Goal: Information Seeking & Learning: Learn about a topic

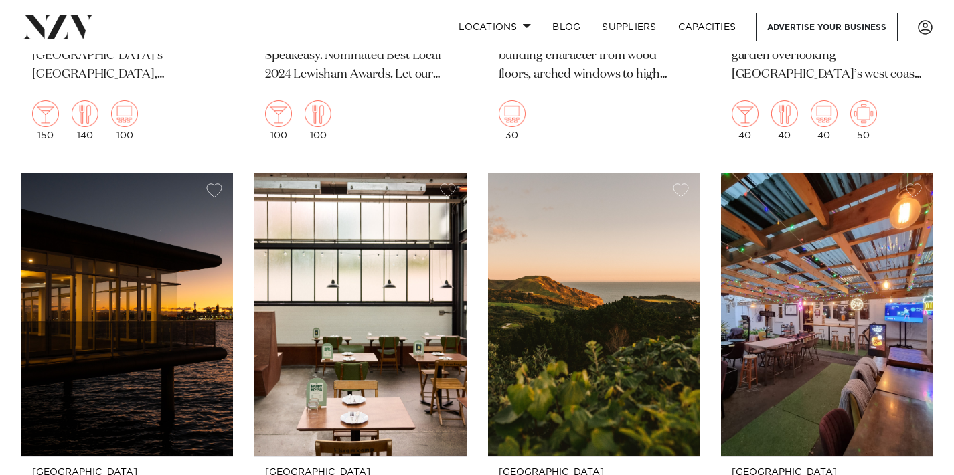
scroll to position [15558, 0]
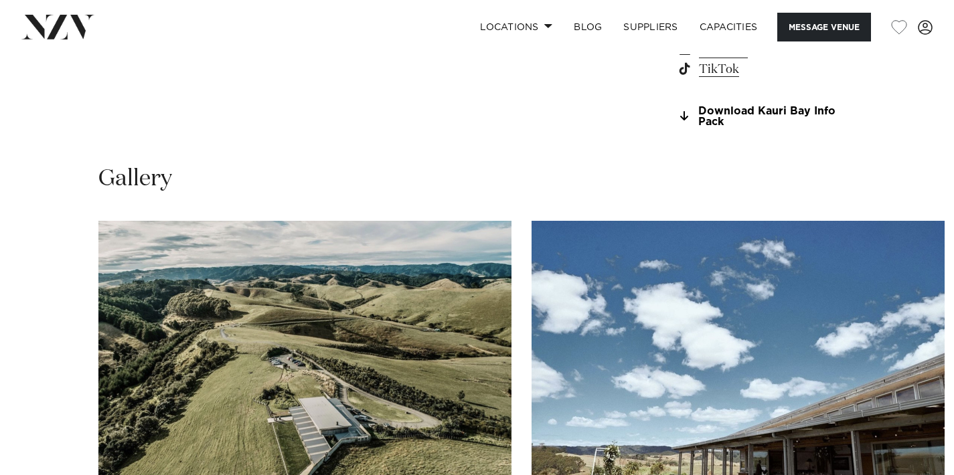
scroll to position [1223, 0]
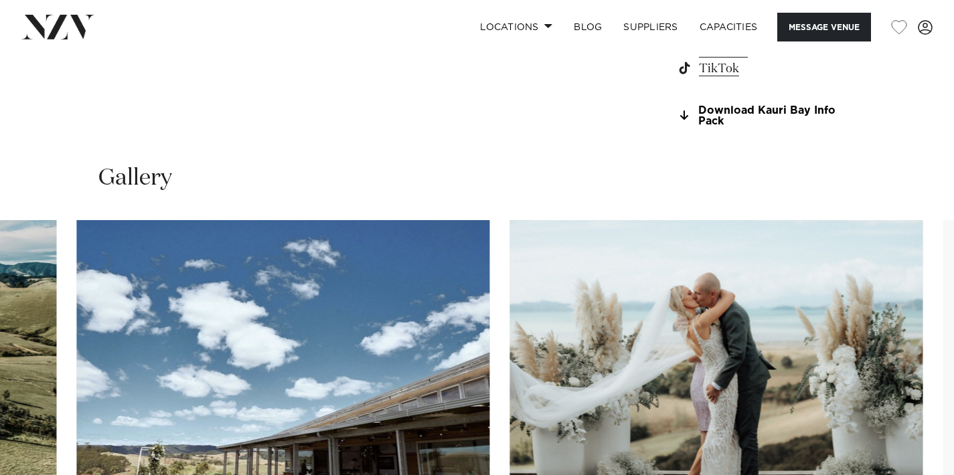
click at [274, 325] on img "2 / 30" at bounding box center [282, 371] width 413 height 303
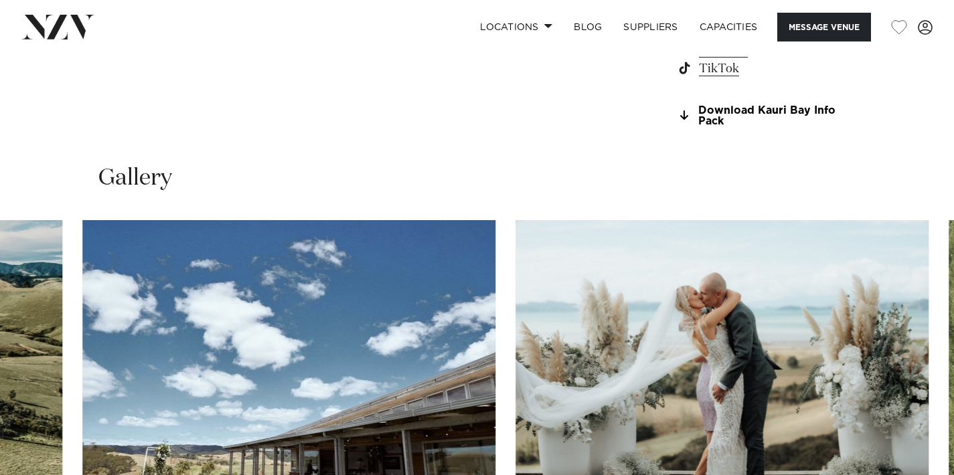
click at [515, 301] on img "3 / 30" at bounding box center [721, 371] width 413 height 303
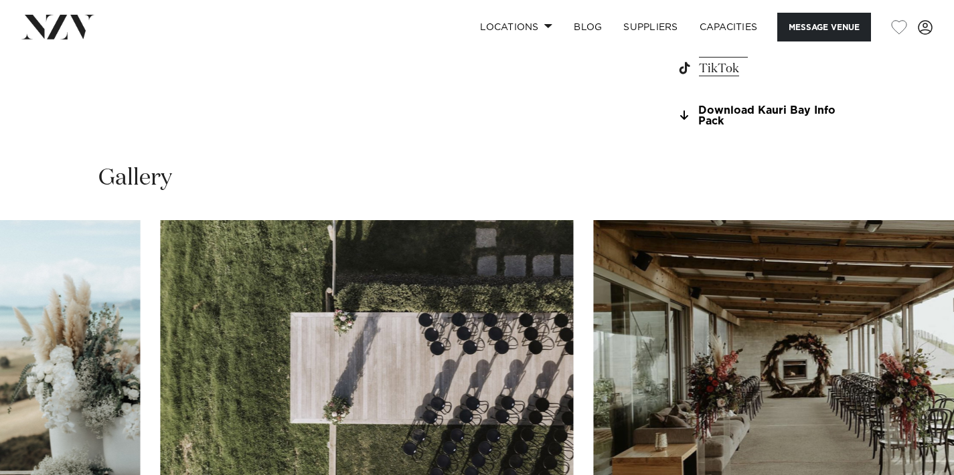
click at [313, 295] on img "4 / 30" at bounding box center [366, 371] width 413 height 303
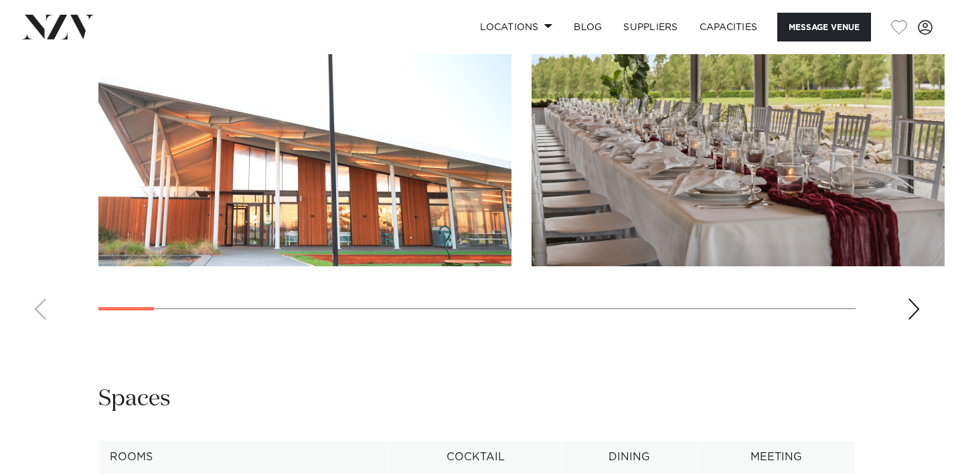
scroll to position [1310, 0]
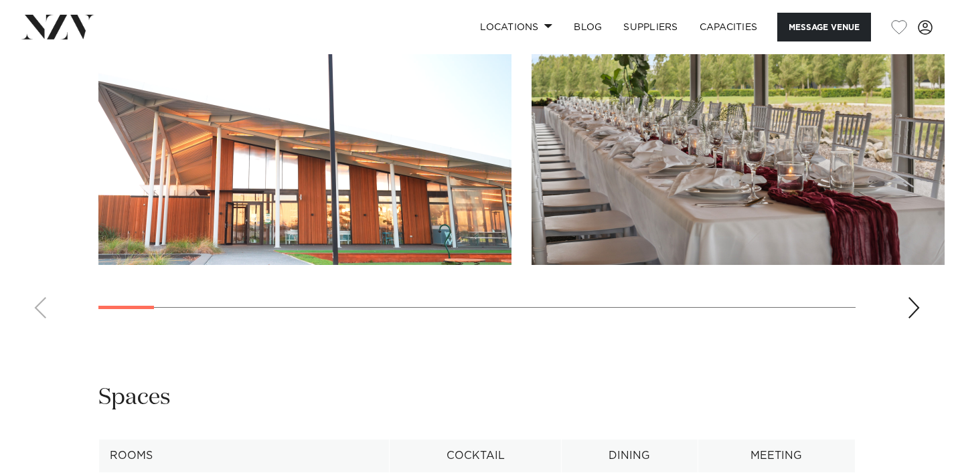
click at [328, 168] on img "1 / 24" at bounding box center [304, 113] width 413 height 303
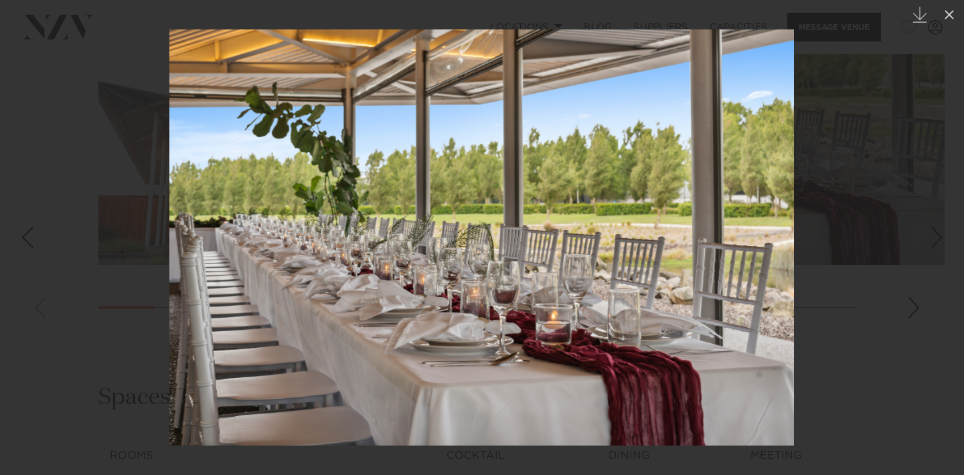
click at [903, 240] on div at bounding box center [482, 237] width 964 height 475
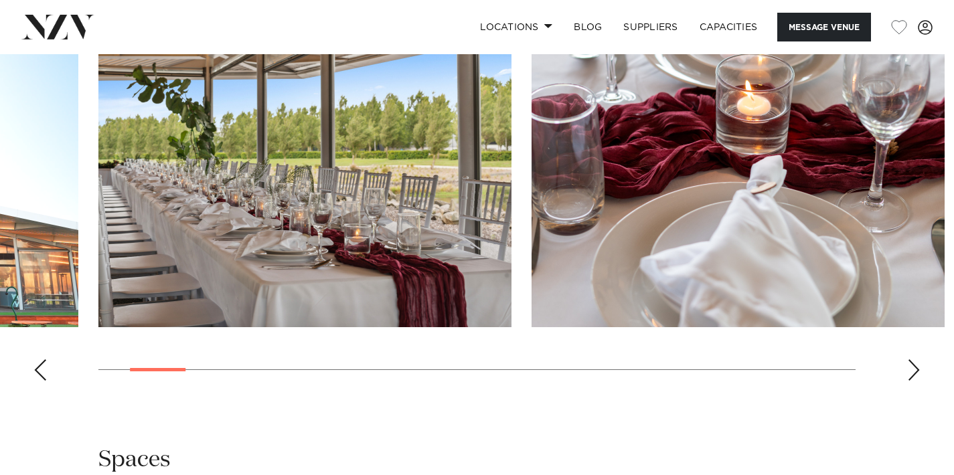
scroll to position [1250, 0]
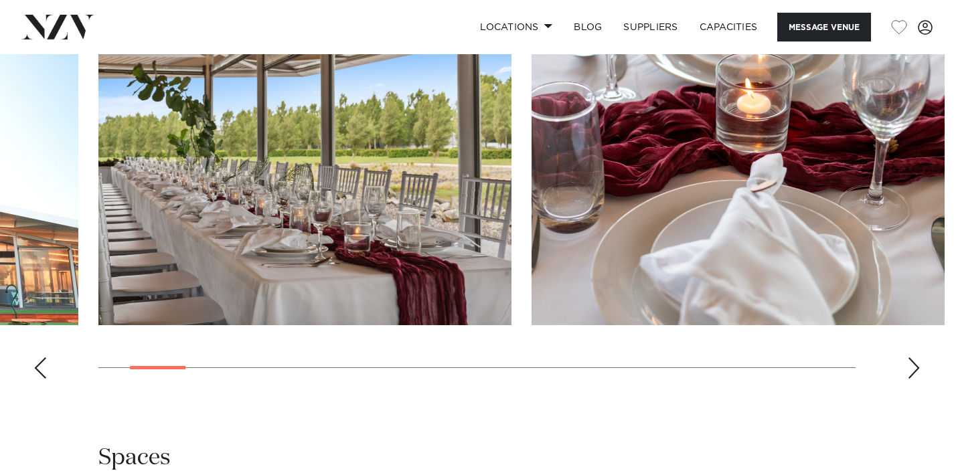
click at [912, 365] on div "Next slide" at bounding box center [913, 367] width 13 height 21
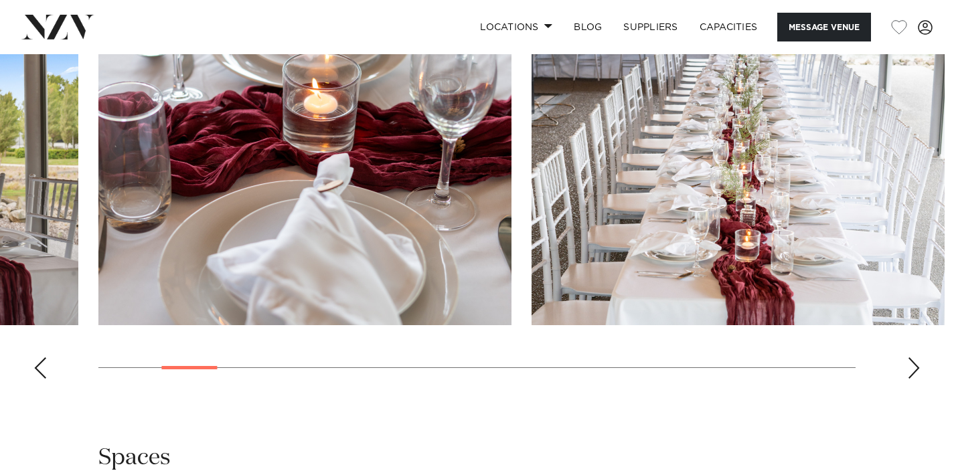
click at [911, 365] on div "Next slide" at bounding box center [913, 367] width 13 height 21
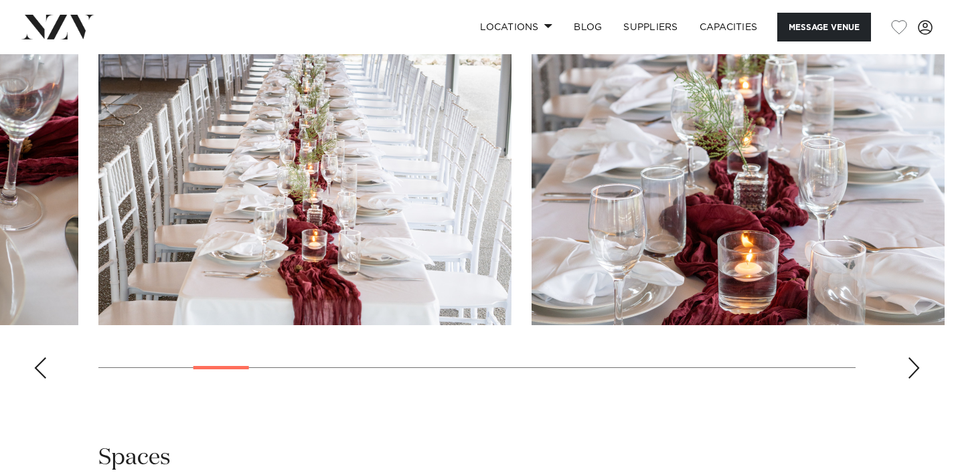
click at [911, 365] on div "Next slide" at bounding box center [913, 367] width 13 height 21
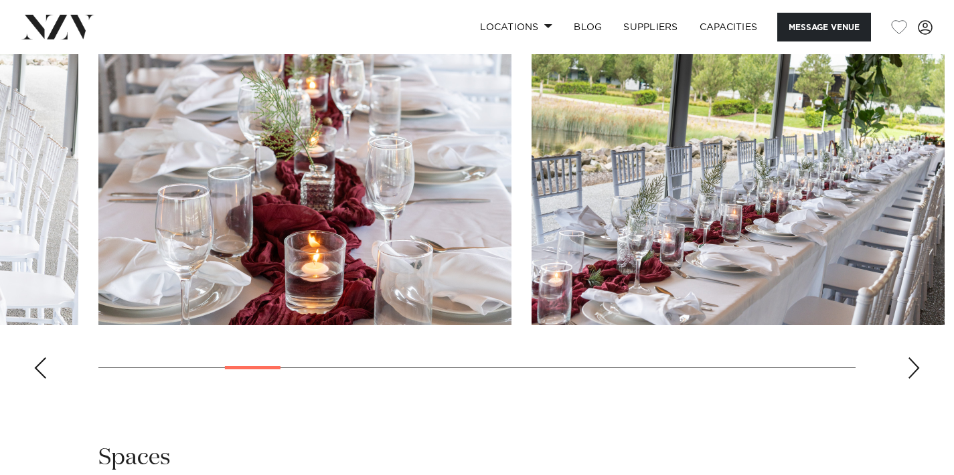
click at [911, 365] on div "Next slide" at bounding box center [913, 367] width 13 height 21
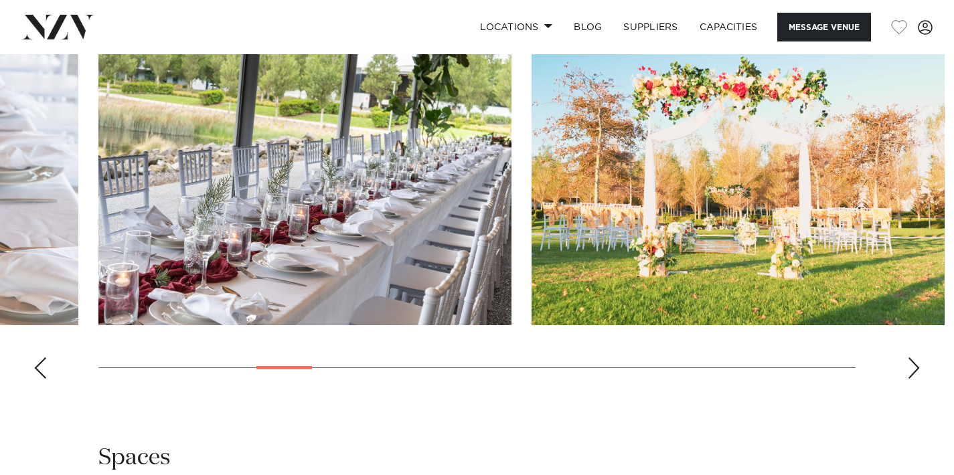
click at [911, 365] on div "Next slide" at bounding box center [913, 367] width 13 height 21
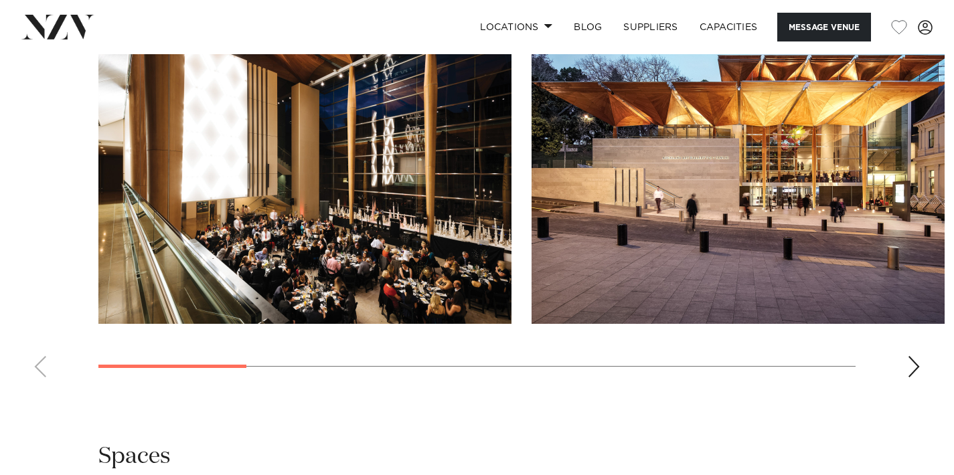
scroll to position [1381, 0]
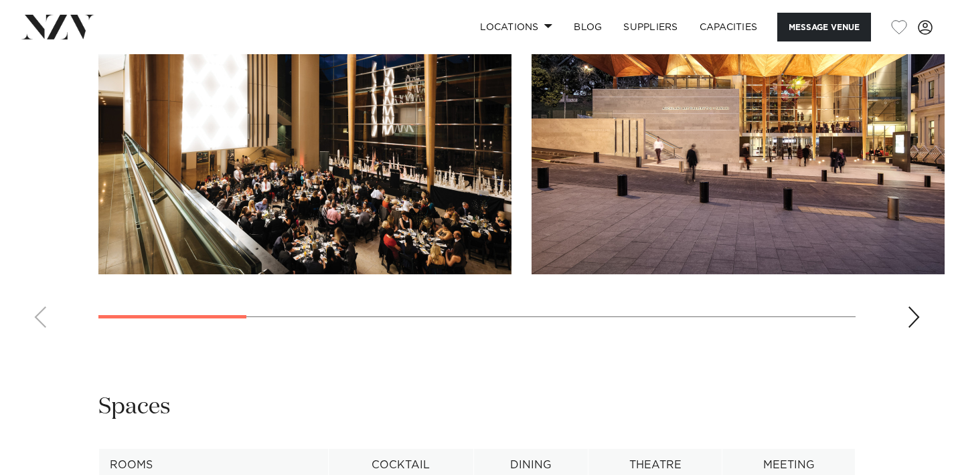
click at [914, 328] on div "Next slide" at bounding box center [913, 317] width 13 height 21
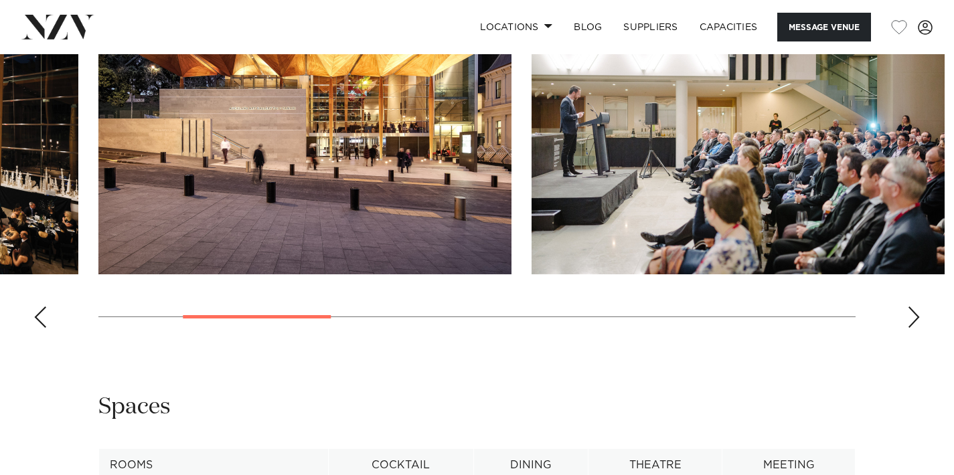
click at [910, 328] on div "Next slide" at bounding box center [913, 317] width 13 height 21
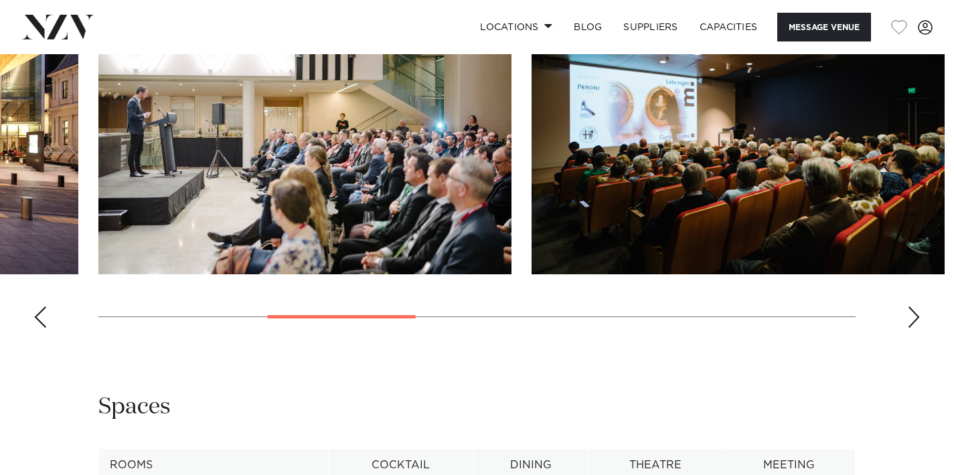
click at [913, 328] on div "Next slide" at bounding box center [913, 317] width 13 height 21
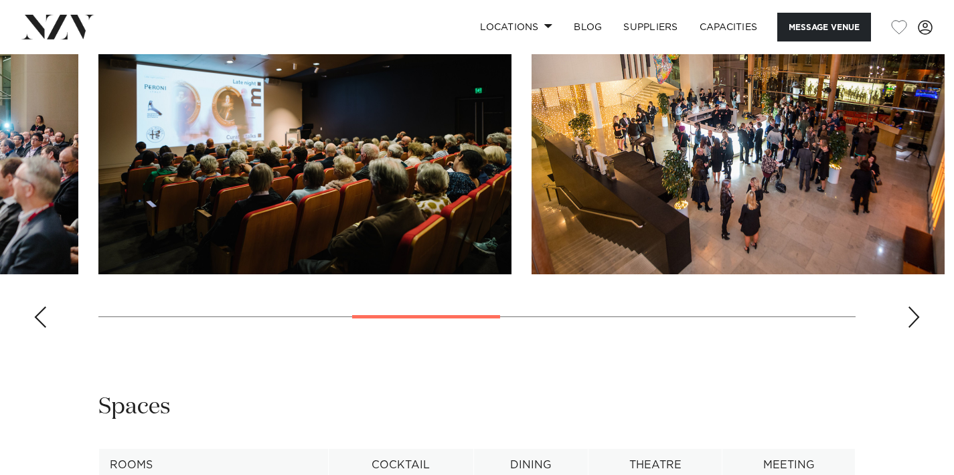
click at [913, 328] on div "Next slide" at bounding box center [913, 317] width 13 height 21
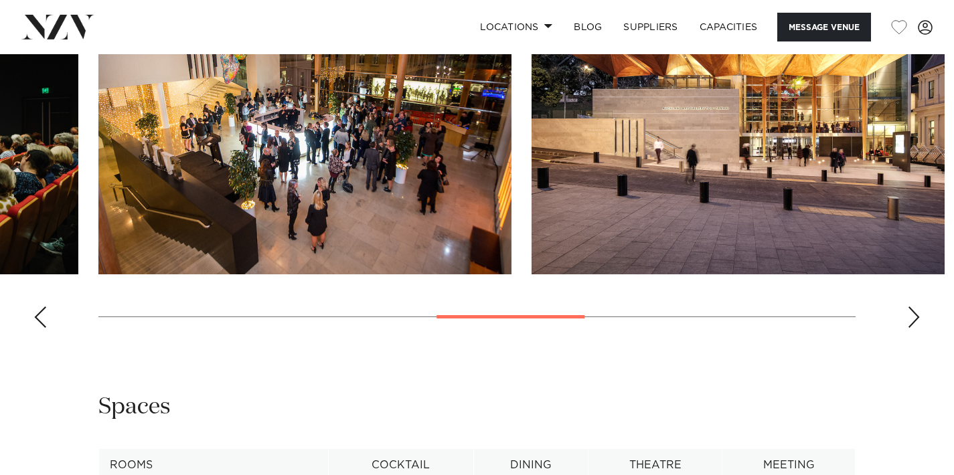
click at [913, 328] on div "Next slide" at bounding box center [913, 317] width 13 height 21
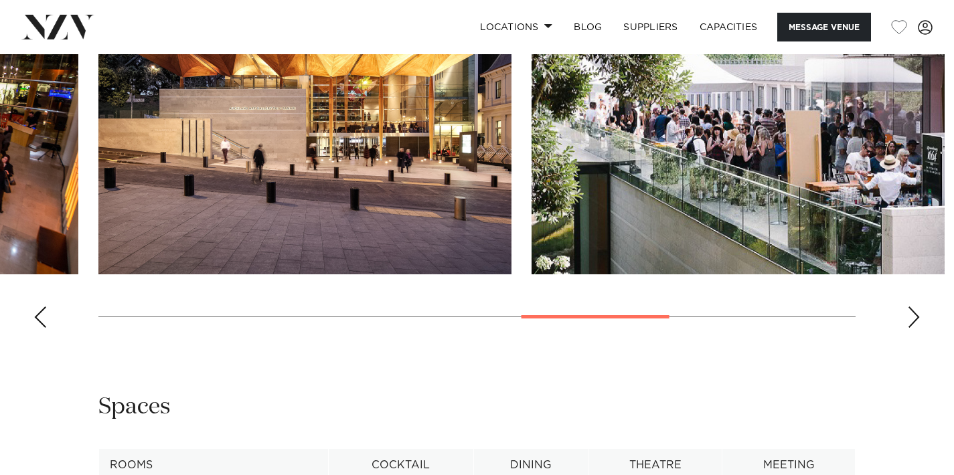
click at [913, 328] on div "Next slide" at bounding box center [913, 317] width 13 height 21
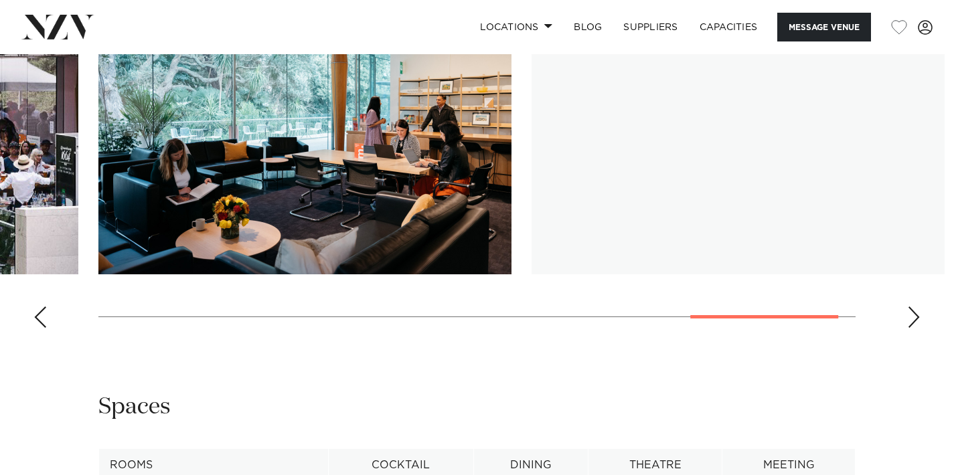
click at [913, 328] on div "Next slide" at bounding box center [913, 317] width 13 height 21
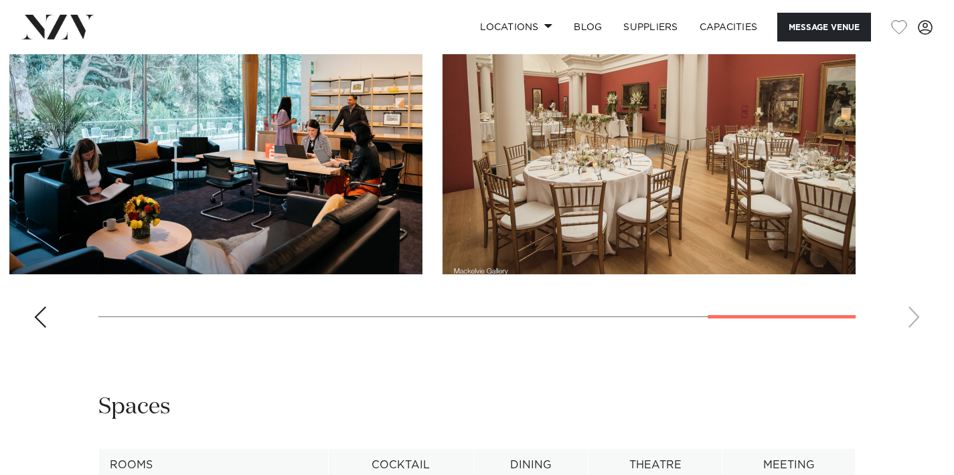
click at [913, 339] on swiper-container at bounding box center [477, 154] width 954 height 367
click at [914, 339] on swiper-container at bounding box center [477, 154] width 954 height 367
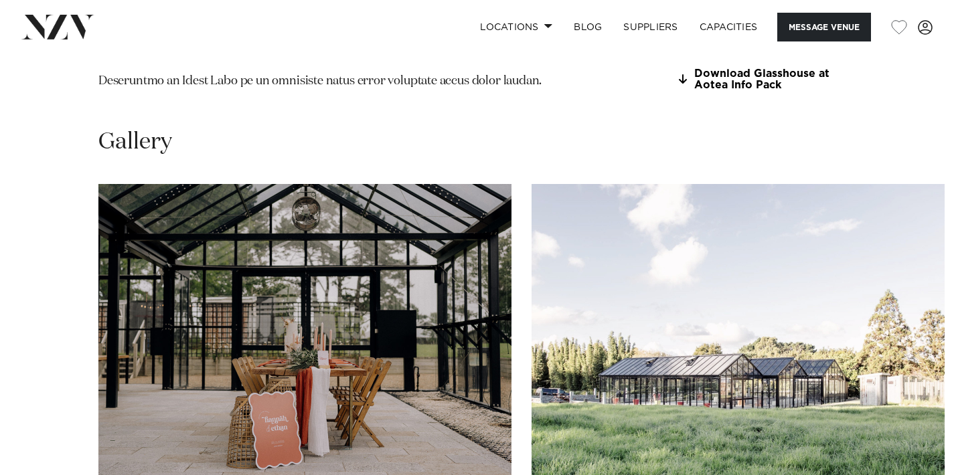
scroll to position [1458, 0]
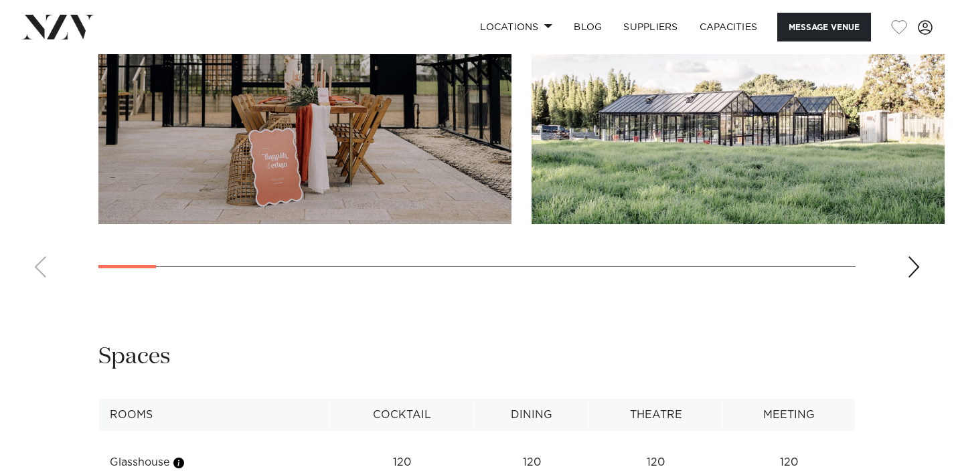
click at [909, 278] on div "Next slide" at bounding box center [913, 266] width 13 height 21
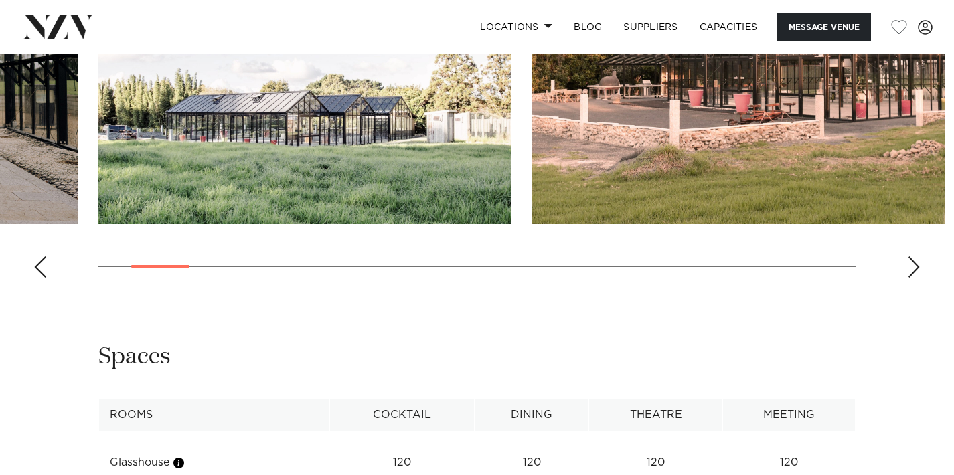
click at [909, 278] on div "Next slide" at bounding box center [913, 266] width 13 height 21
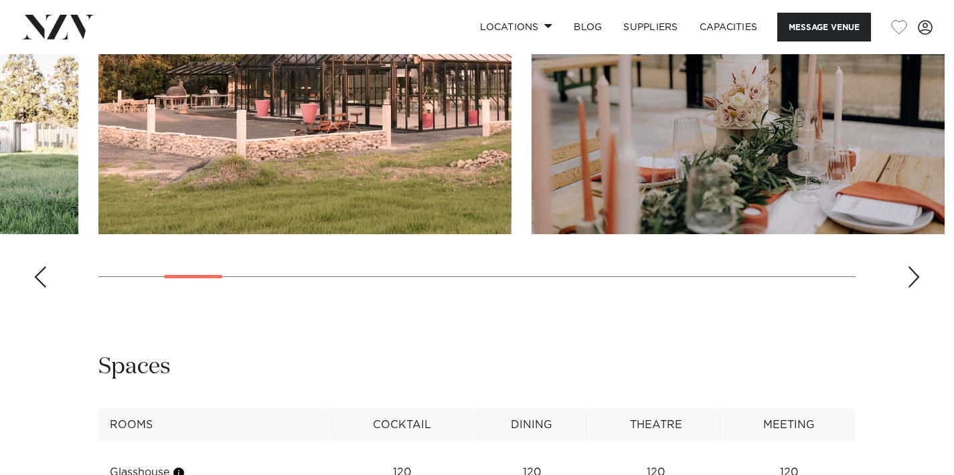
scroll to position [1407, 0]
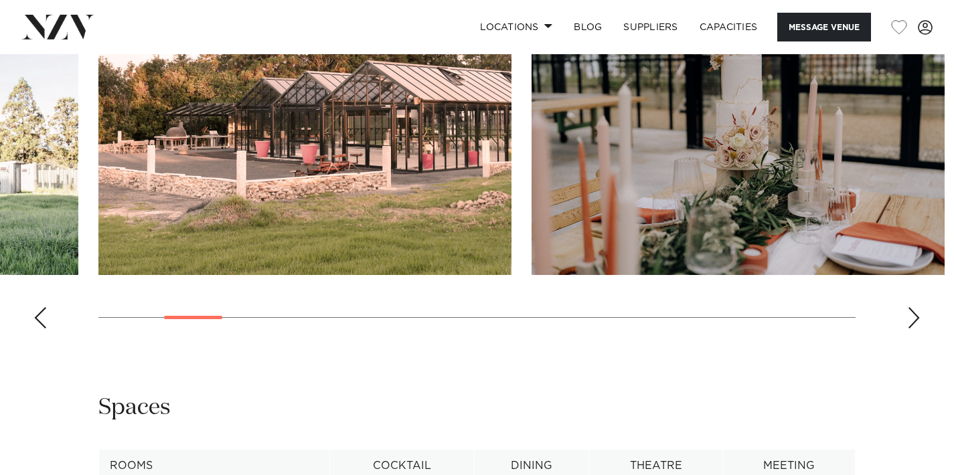
click at [910, 329] on div "Next slide" at bounding box center [913, 317] width 13 height 21
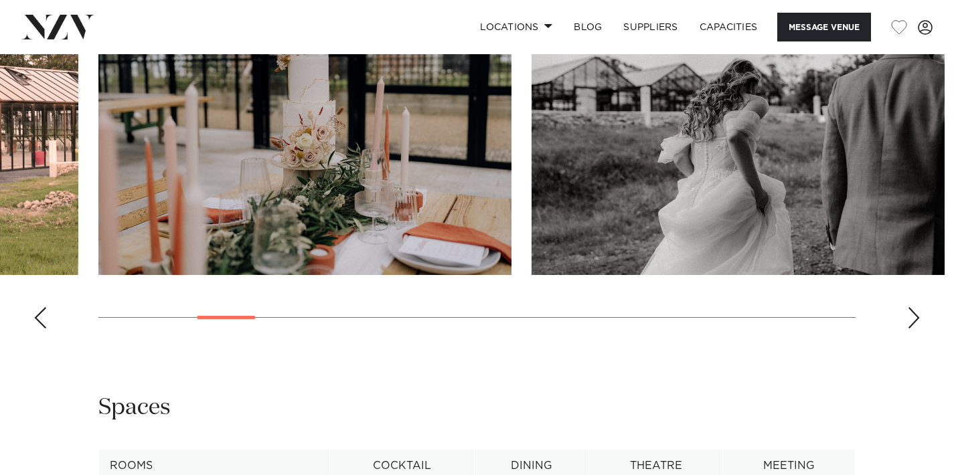
click at [910, 329] on div "Next slide" at bounding box center [913, 317] width 13 height 21
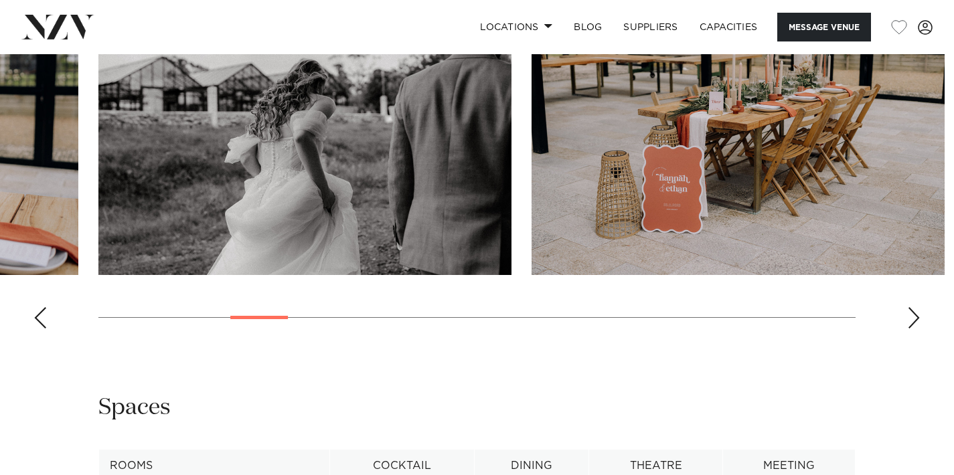
click at [910, 329] on div "Next slide" at bounding box center [913, 317] width 13 height 21
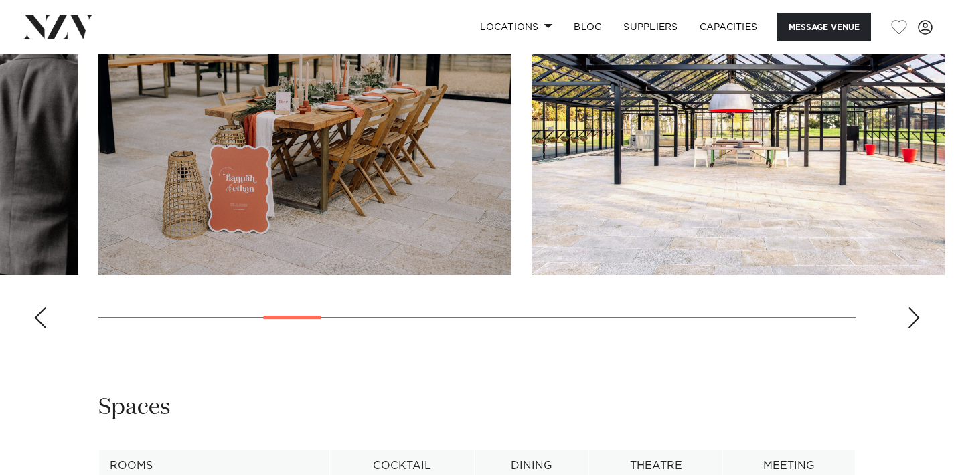
click at [910, 329] on div "Next slide" at bounding box center [913, 317] width 13 height 21
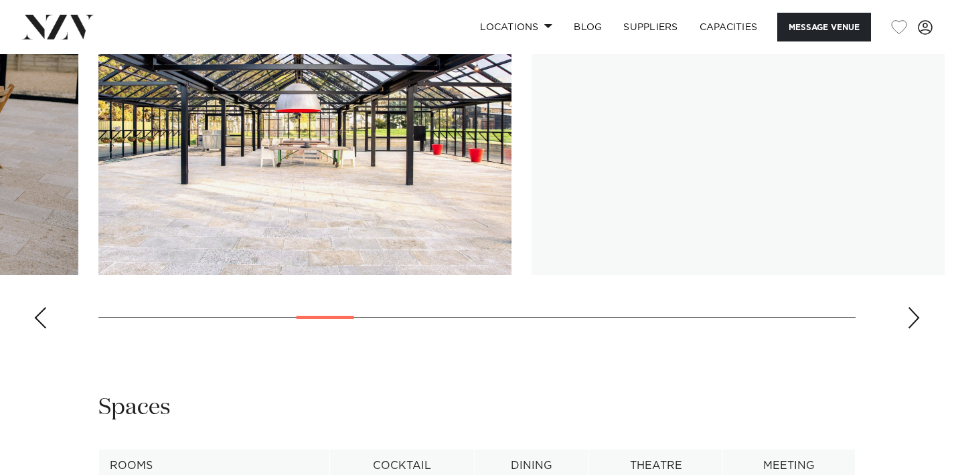
click at [910, 329] on div "Next slide" at bounding box center [913, 317] width 13 height 21
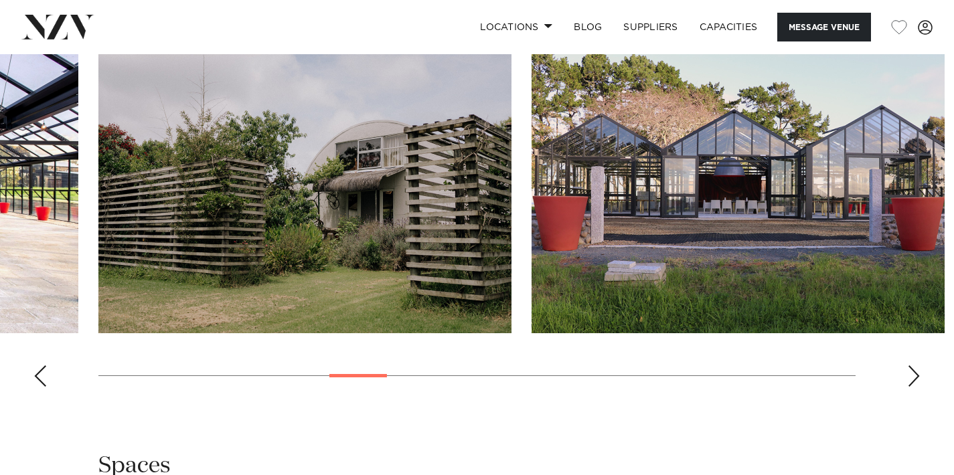
scroll to position [1350, 0]
click at [914, 386] on div "Next slide" at bounding box center [913, 375] width 13 height 21
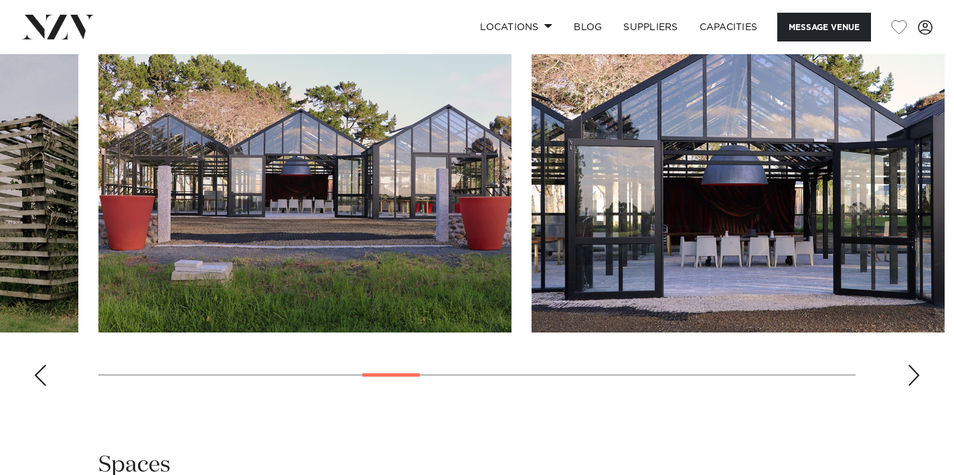
click at [919, 386] on div "Next slide" at bounding box center [913, 375] width 13 height 21
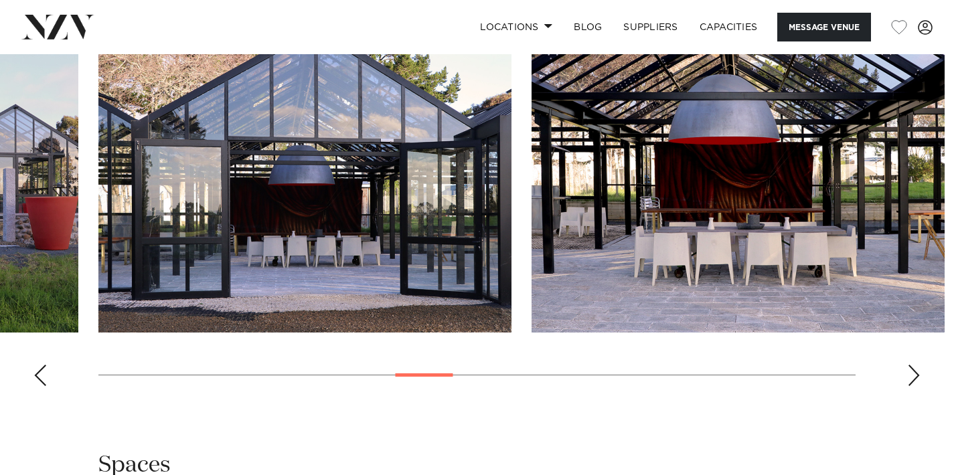
click at [916, 386] on div "Next slide" at bounding box center [913, 375] width 13 height 21
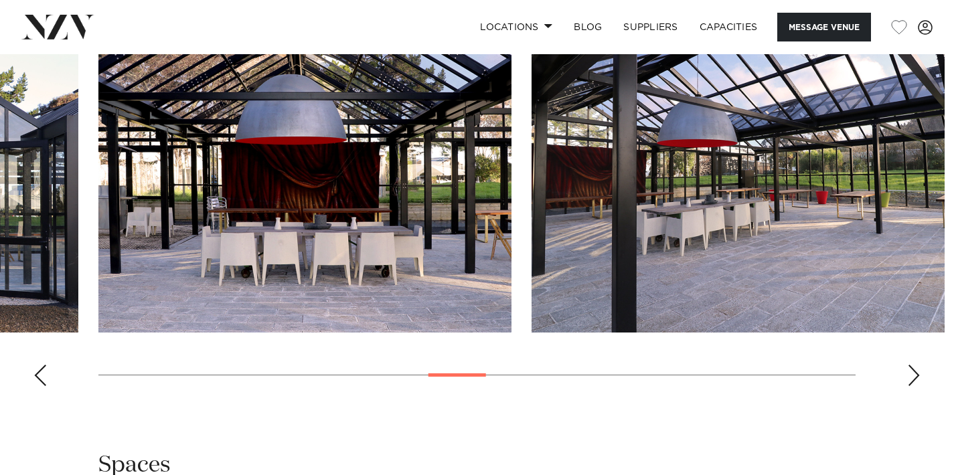
click at [915, 386] on div "Next slide" at bounding box center [913, 375] width 13 height 21
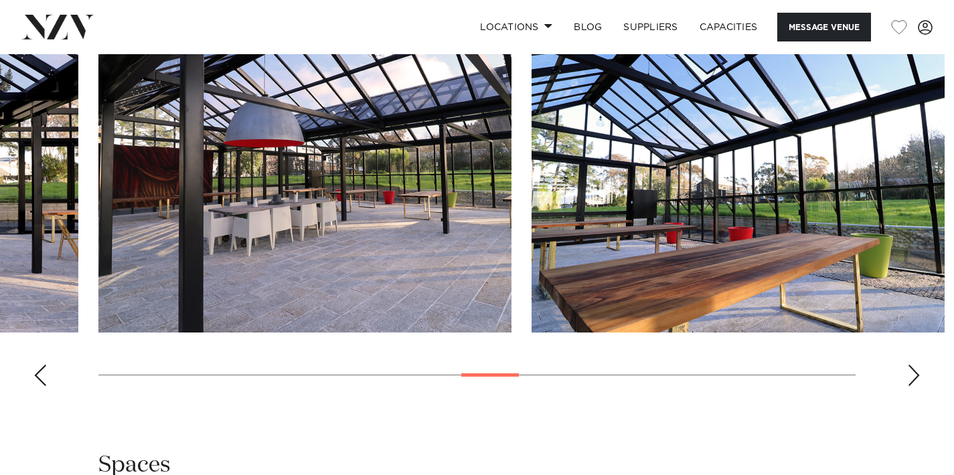
click at [915, 386] on div "Next slide" at bounding box center [913, 375] width 13 height 21
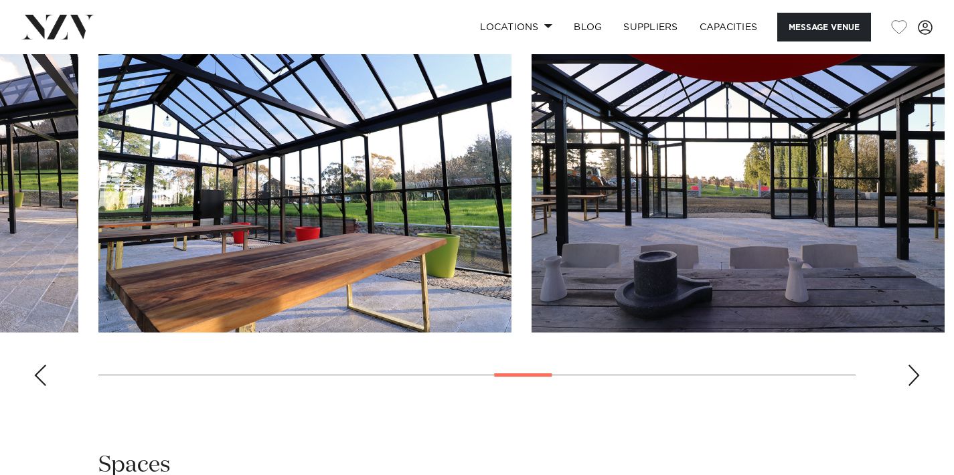
click at [915, 386] on div "Next slide" at bounding box center [913, 375] width 13 height 21
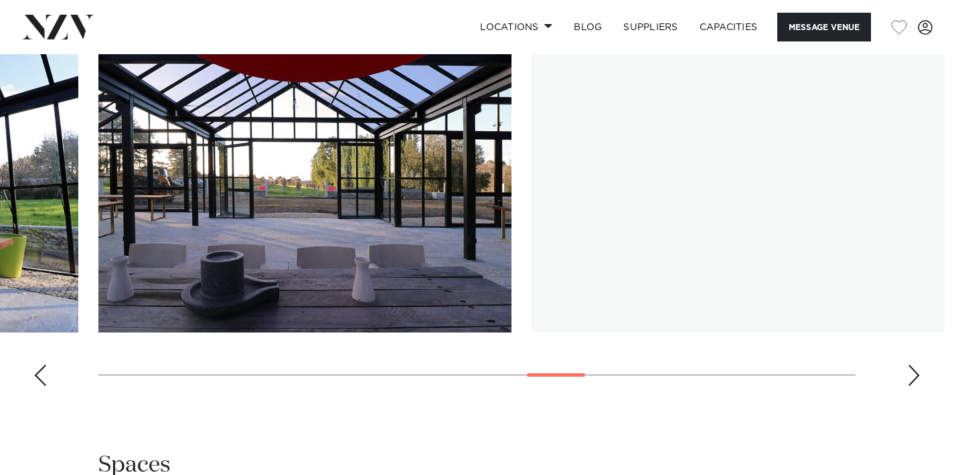
click at [915, 386] on div "Next slide" at bounding box center [913, 375] width 13 height 21
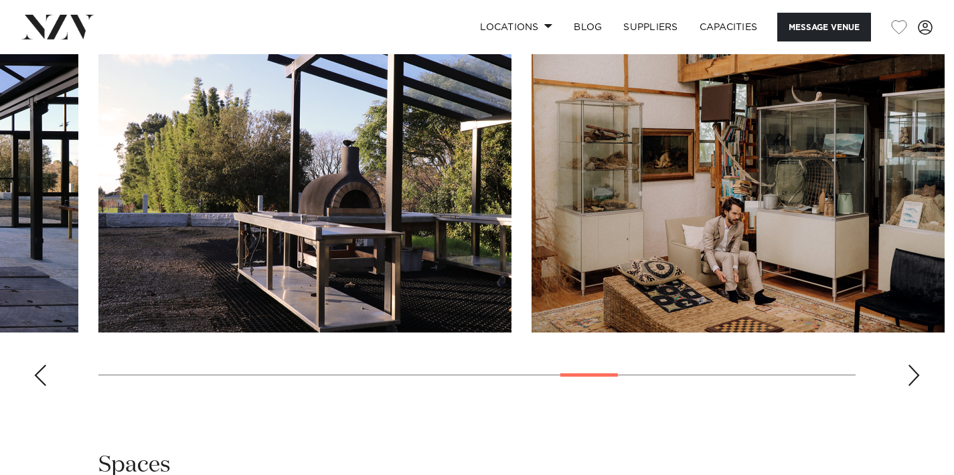
click at [915, 386] on div "Next slide" at bounding box center [913, 375] width 13 height 21
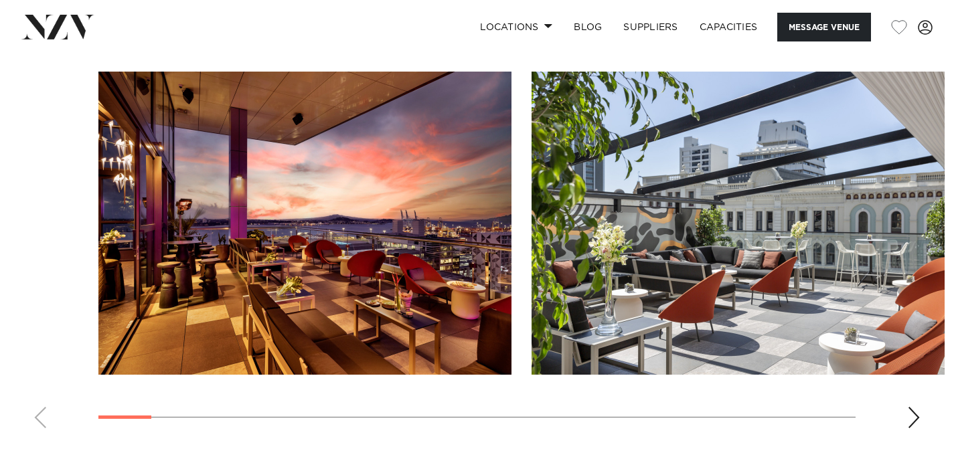
scroll to position [1454, 0]
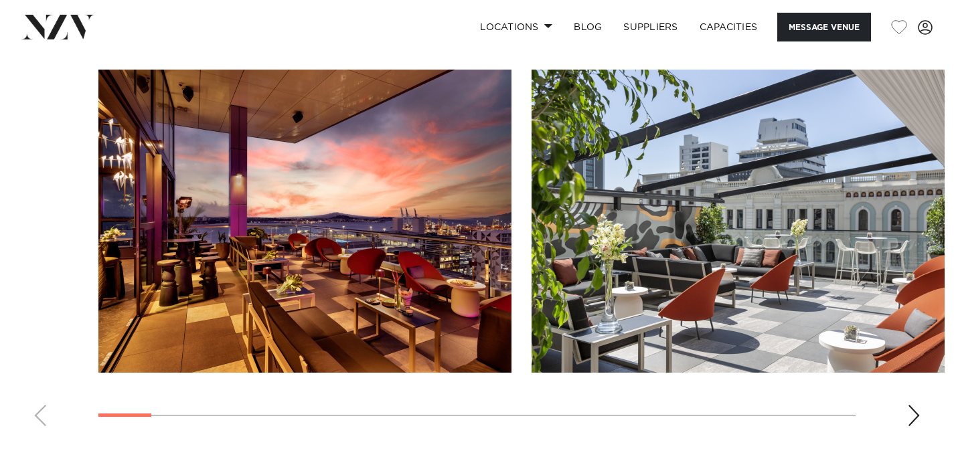
click at [916, 416] on div "Next slide" at bounding box center [913, 415] width 13 height 21
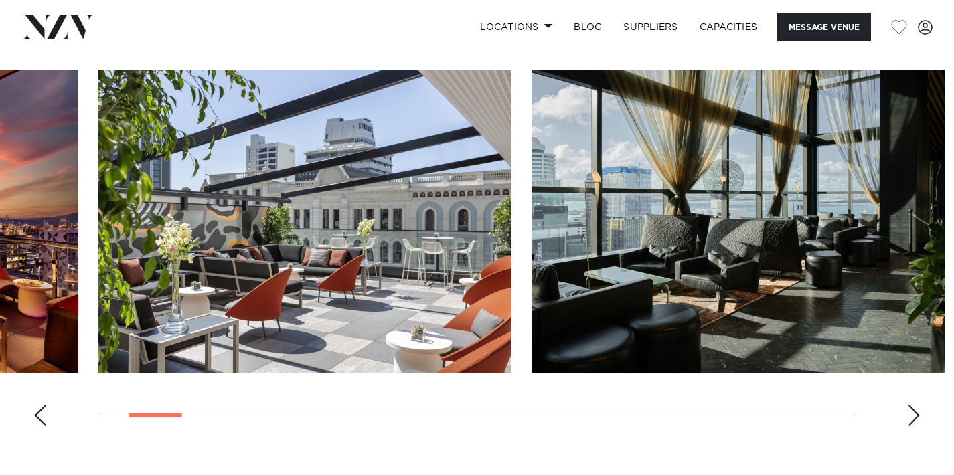
click at [916, 416] on div "Next slide" at bounding box center [913, 415] width 13 height 21
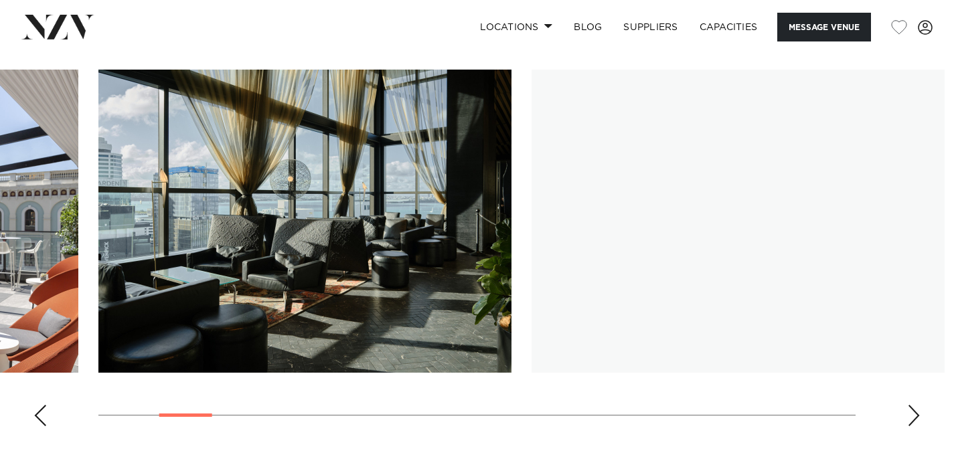
click at [916, 416] on div "Next slide" at bounding box center [913, 415] width 13 height 21
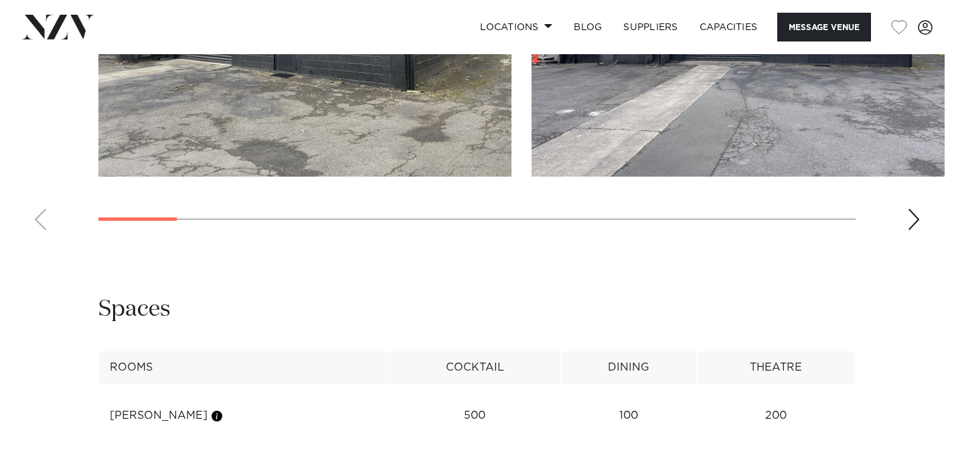
scroll to position [1364, 0]
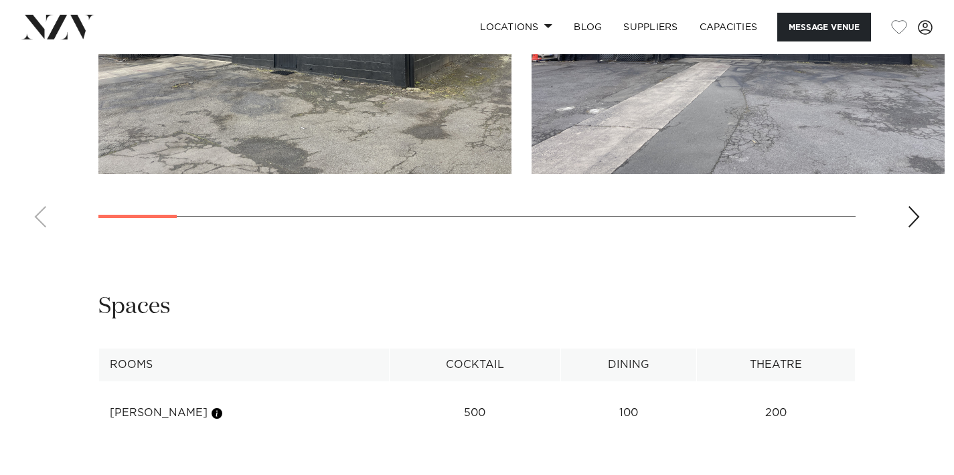
click at [919, 224] on div "Next slide" at bounding box center [913, 216] width 13 height 21
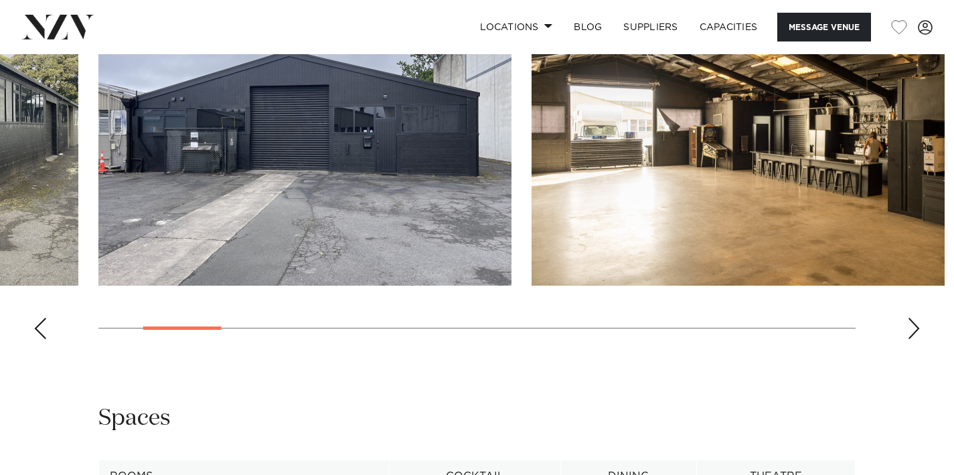
scroll to position [1252, 0]
click at [915, 331] on div "Next slide" at bounding box center [913, 329] width 13 height 21
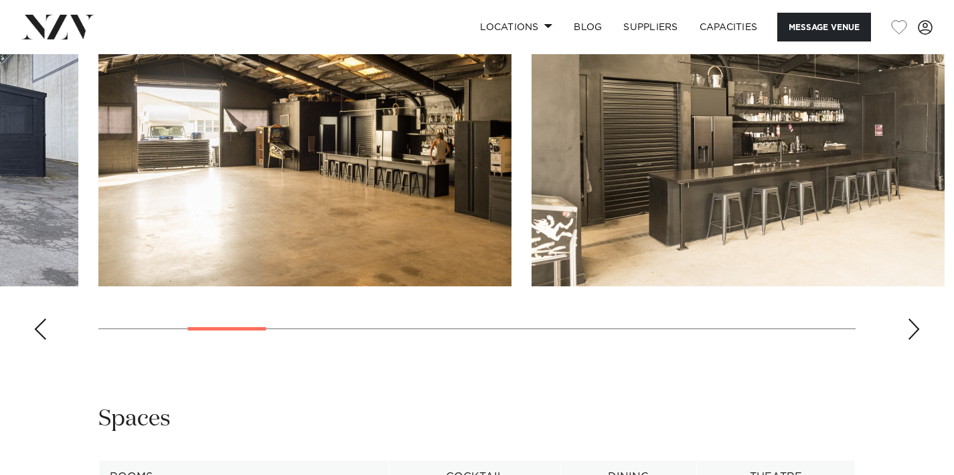
click at [915, 331] on div "Next slide" at bounding box center [913, 329] width 13 height 21
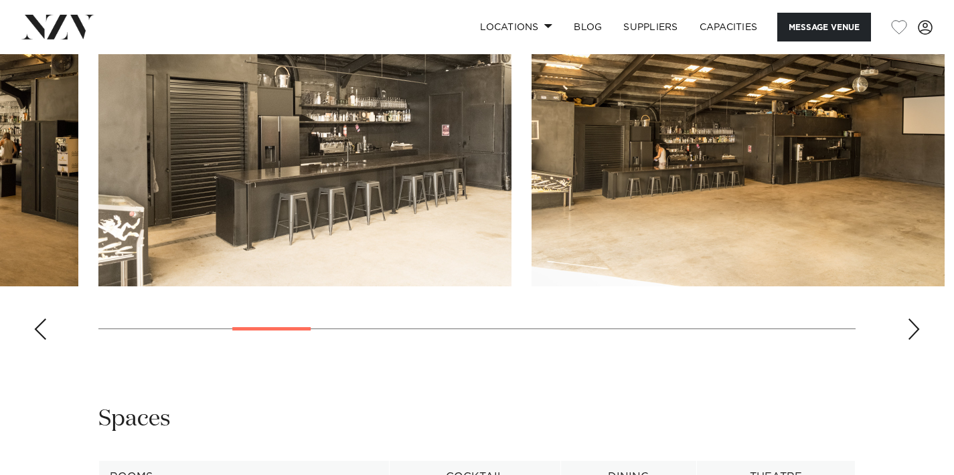
click at [915, 331] on div "Next slide" at bounding box center [913, 329] width 13 height 21
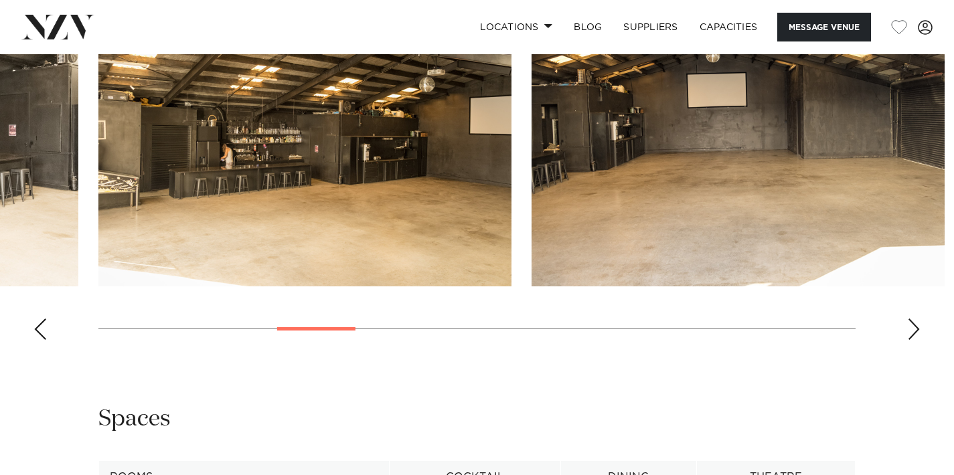
click at [915, 331] on div "Next slide" at bounding box center [913, 329] width 13 height 21
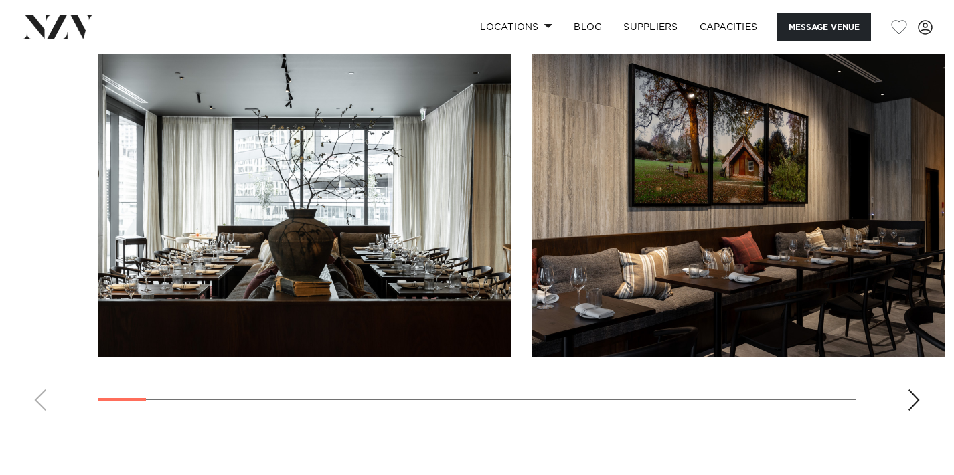
scroll to position [1401, 0]
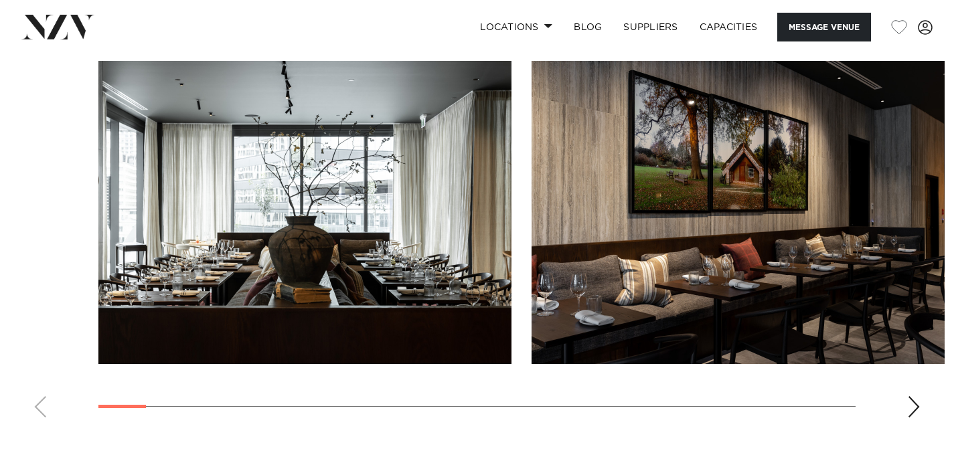
click at [909, 396] on div "Next slide" at bounding box center [913, 406] width 13 height 21
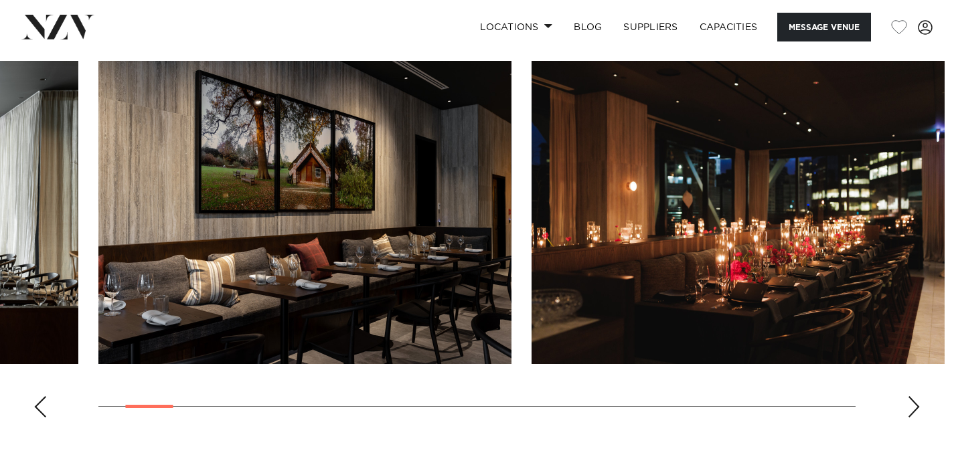
click at [909, 396] on div "Next slide" at bounding box center [913, 406] width 13 height 21
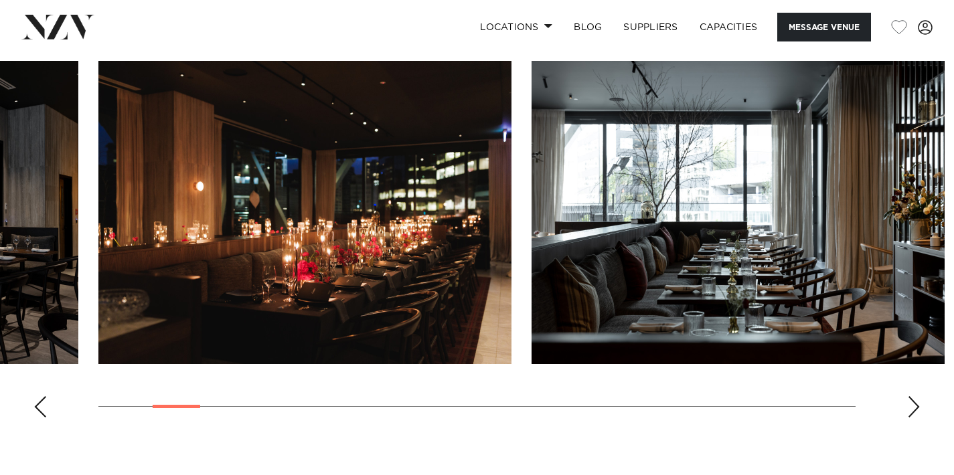
click at [909, 396] on div "Next slide" at bounding box center [913, 406] width 13 height 21
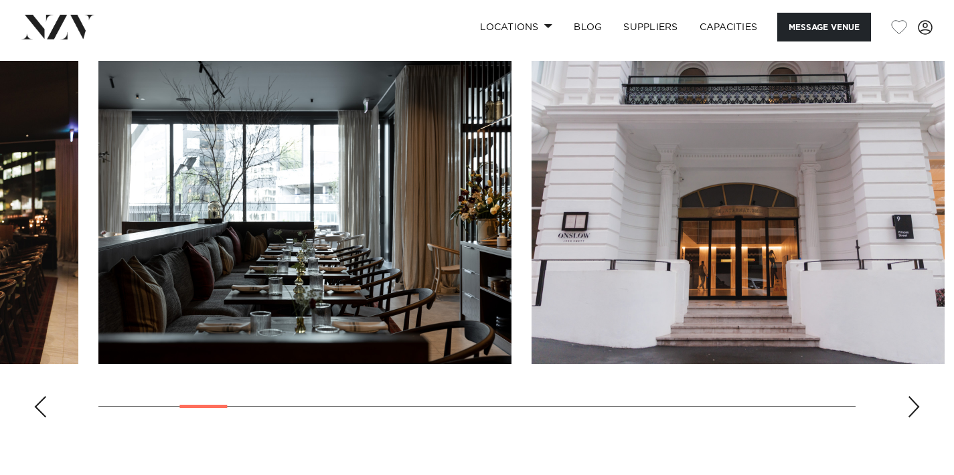
click at [909, 396] on div "Next slide" at bounding box center [913, 406] width 13 height 21
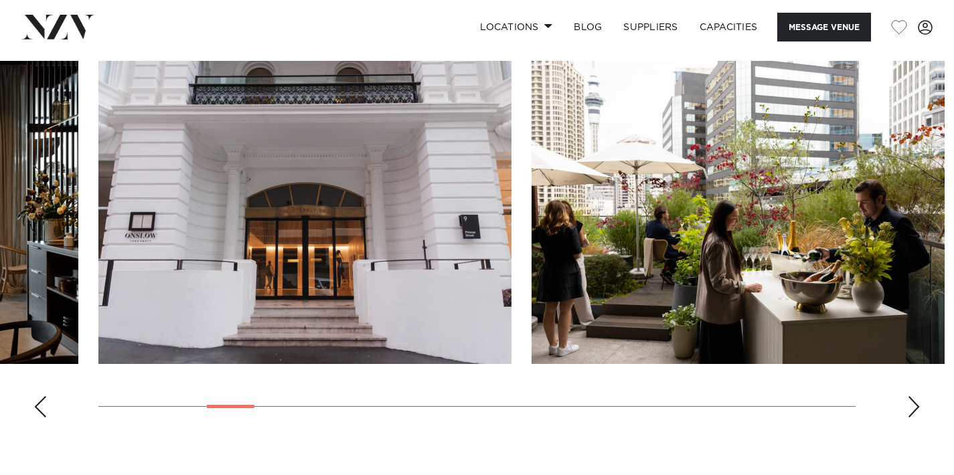
click at [910, 396] on div "Next slide" at bounding box center [913, 406] width 13 height 21
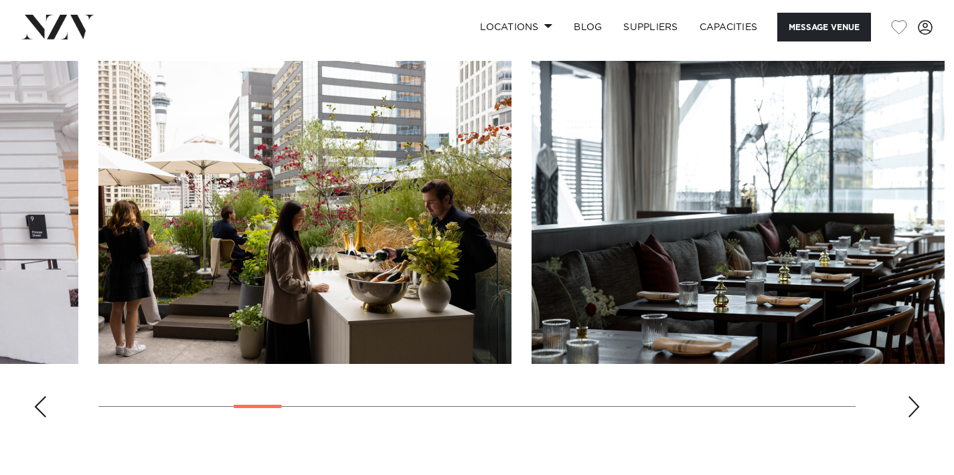
click at [910, 396] on div "Next slide" at bounding box center [913, 406] width 13 height 21
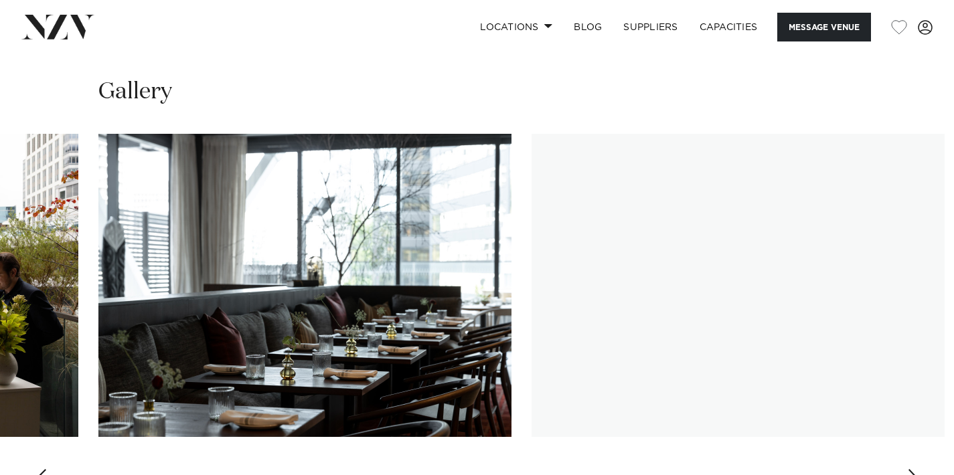
scroll to position [1312, 0]
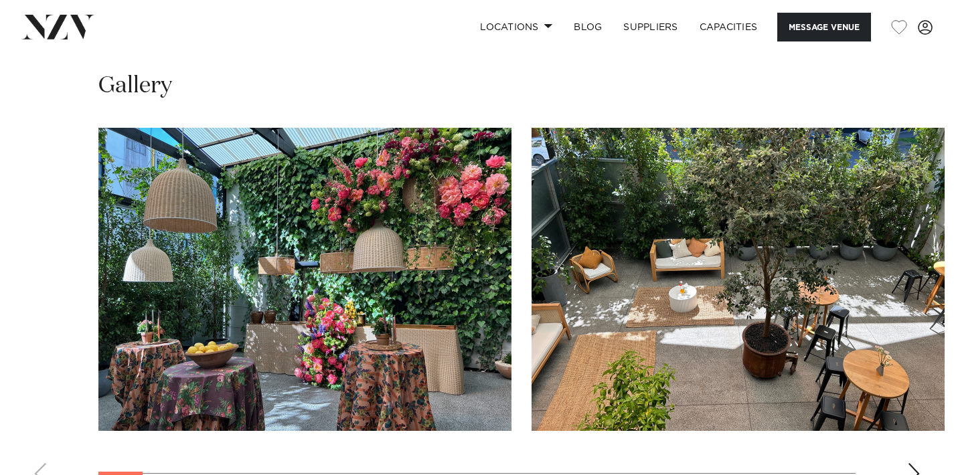
scroll to position [1237, 0]
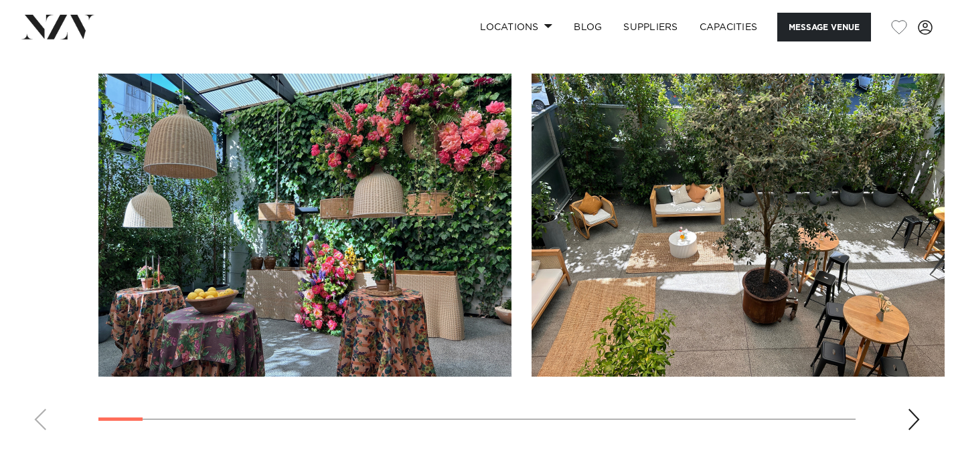
click at [912, 423] on div "Next slide" at bounding box center [913, 419] width 13 height 21
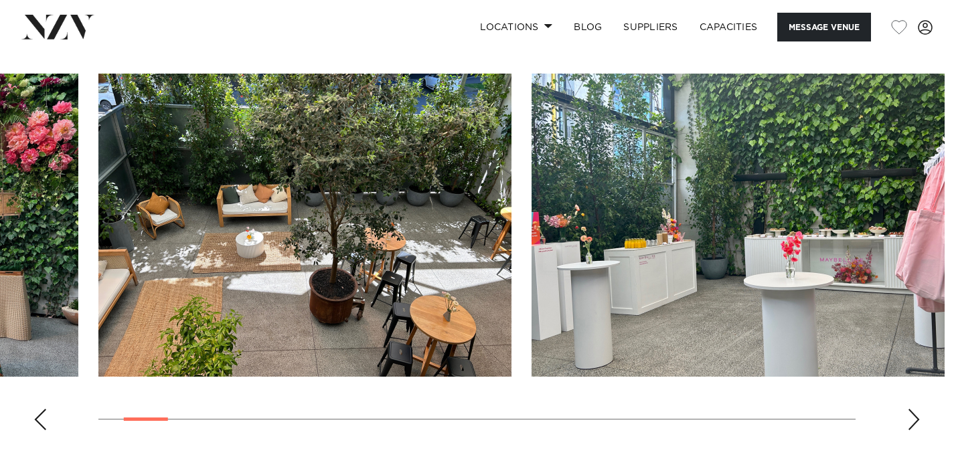
click at [912, 423] on div "Next slide" at bounding box center [913, 419] width 13 height 21
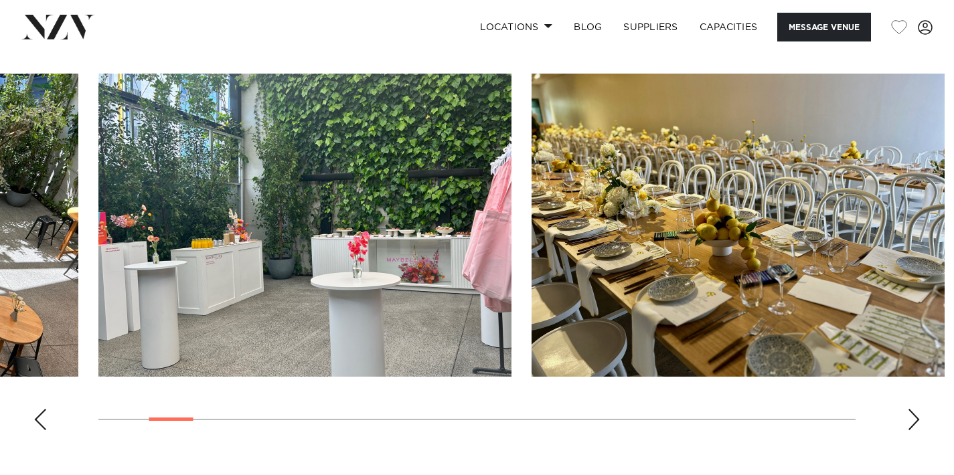
click at [912, 423] on div "Next slide" at bounding box center [913, 419] width 13 height 21
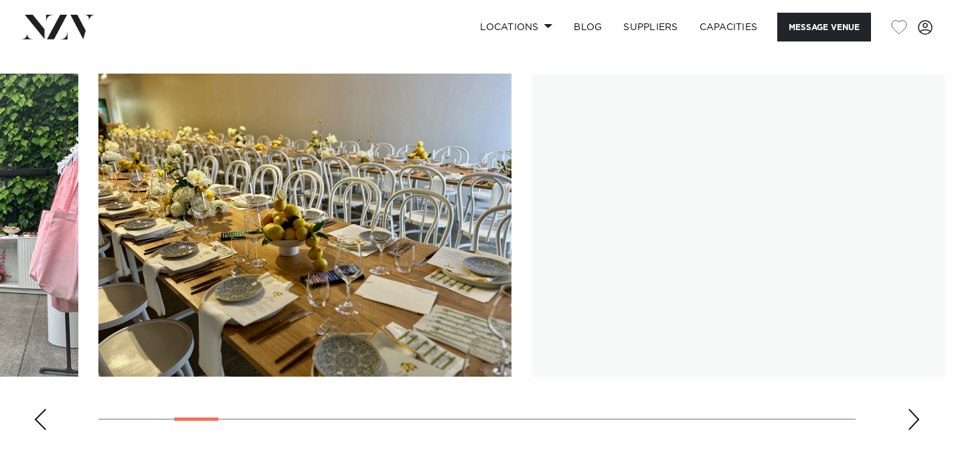
click at [912, 423] on div "Next slide" at bounding box center [913, 419] width 13 height 21
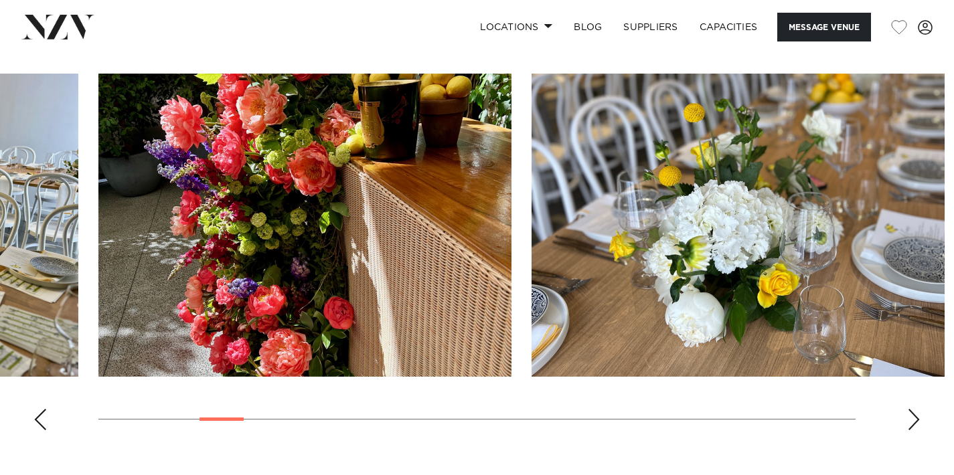
click at [912, 423] on div "Next slide" at bounding box center [913, 419] width 13 height 21
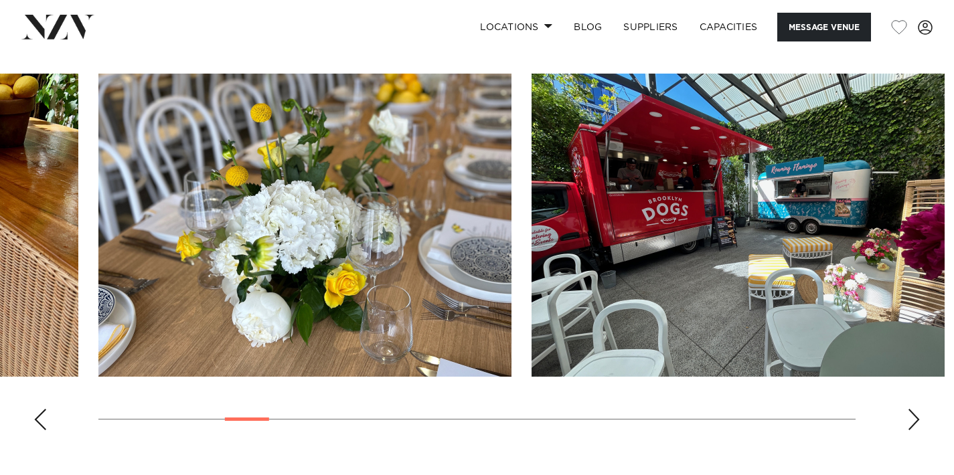
click at [912, 423] on div "Next slide" at bounding box center [913, 419] width 13 height 21
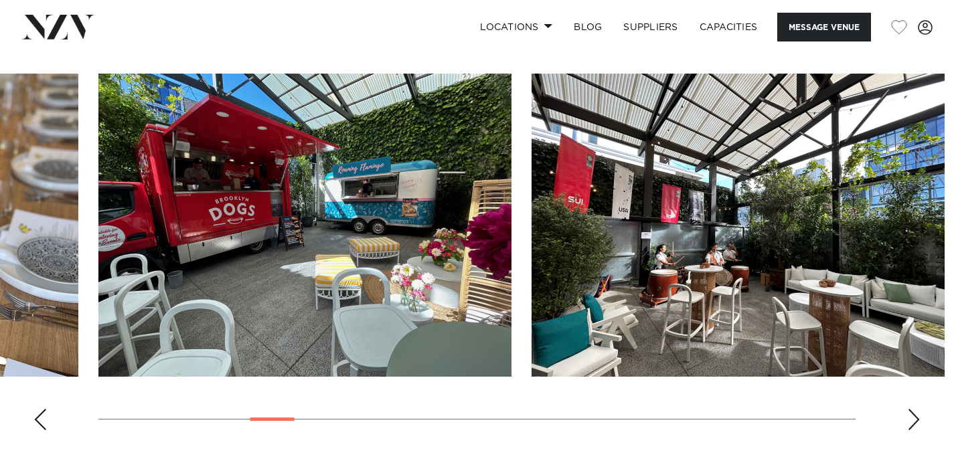
click at [912, 423] on div "Next slide" at bounding box center [913, 419] width 13 height 21
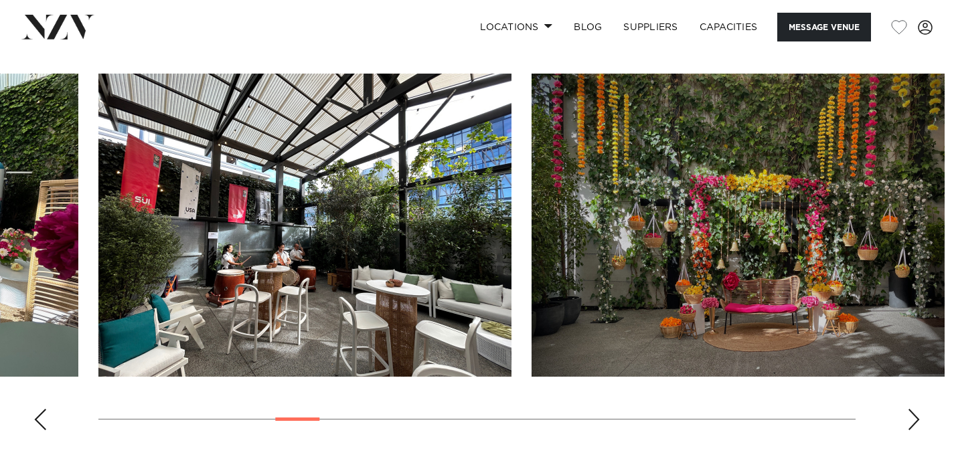
click at [912, 423] on div "Next slide" at bounding box center [913, 419] width 13 height 21
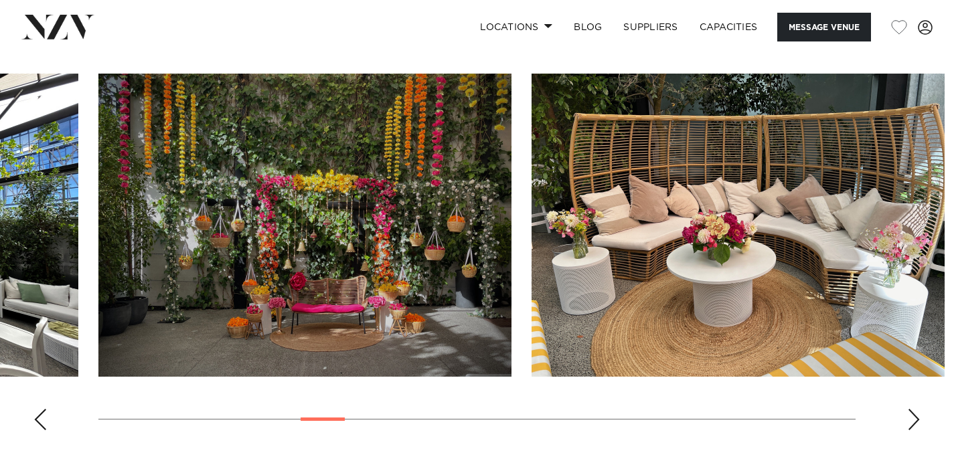
click at [912, 423] on div "Next slide" at bounding box center [913, 419] width 13 height 21
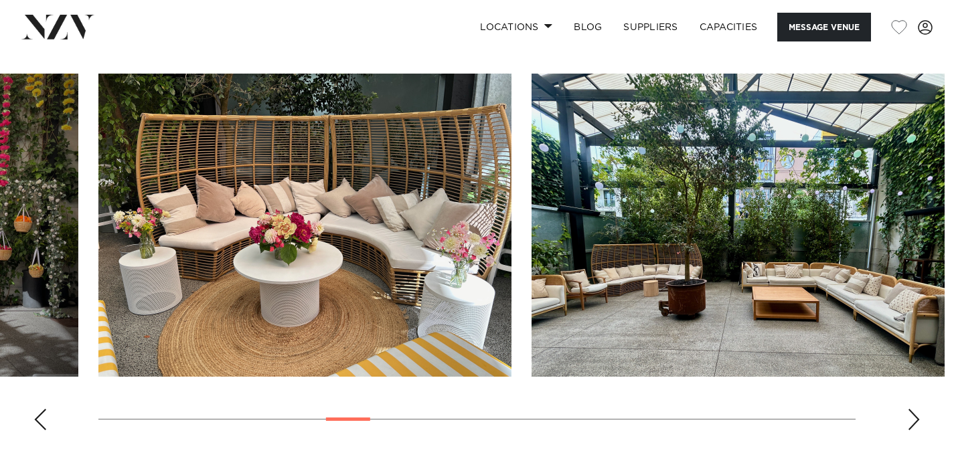
click at [912, 423] on div "Next slide" at bounding box center [913, 419] width 13 height 21
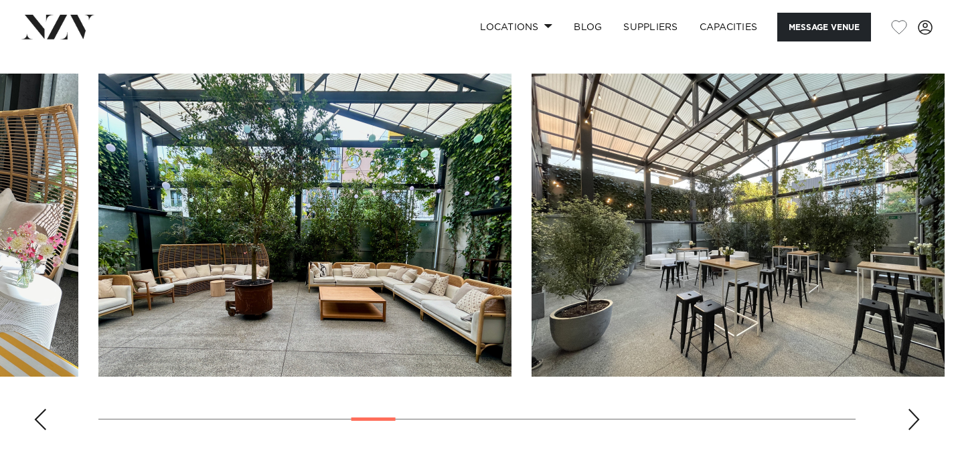
click at [912, 423] on div "Next slide" at bounding box center [913, 419] width 13 height 21
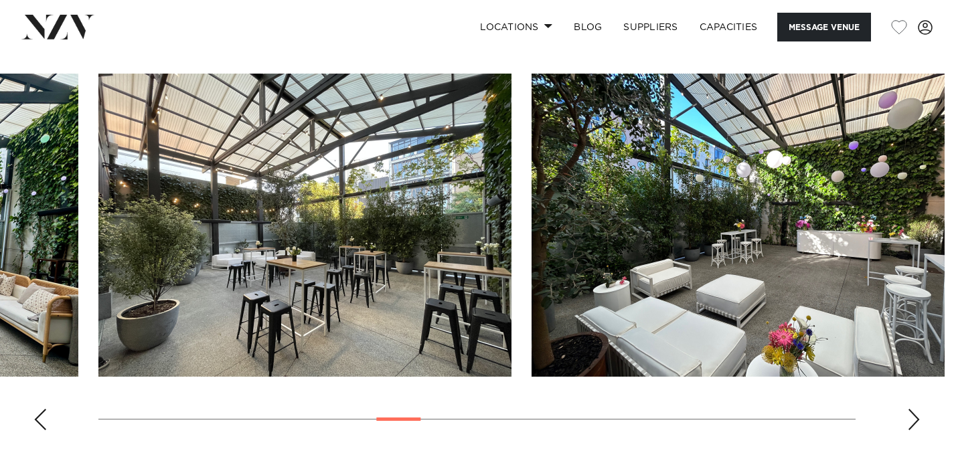
click at [912, 423] on div "Next slide" at bounding box center [913, 419] width 13 height 21
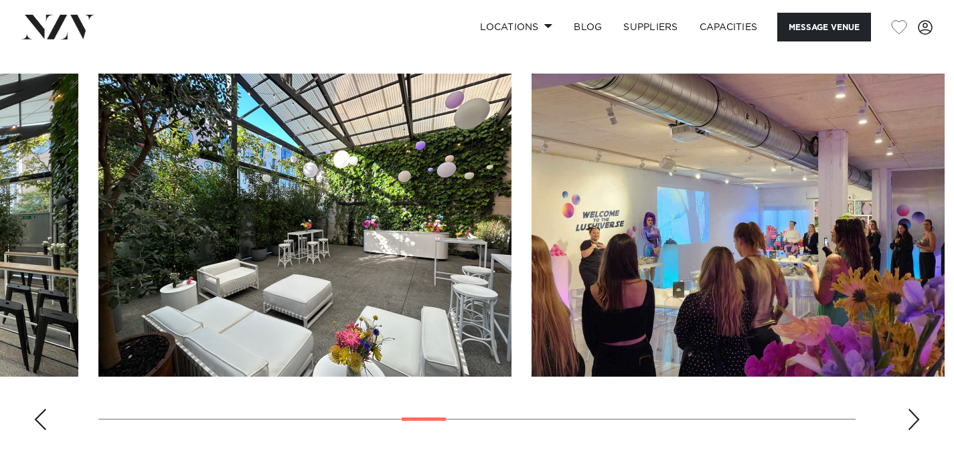
click at [912, 423] on div "Next slide" at bounding box center [913, 419] width 13 height 21
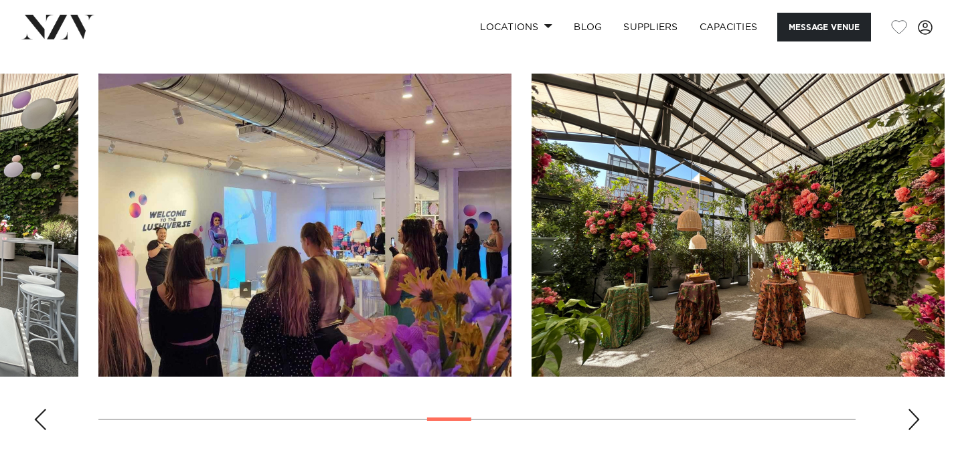
click at [912, 423] on div "Next slide" at bounding box center [913, 419] width 13 height 21
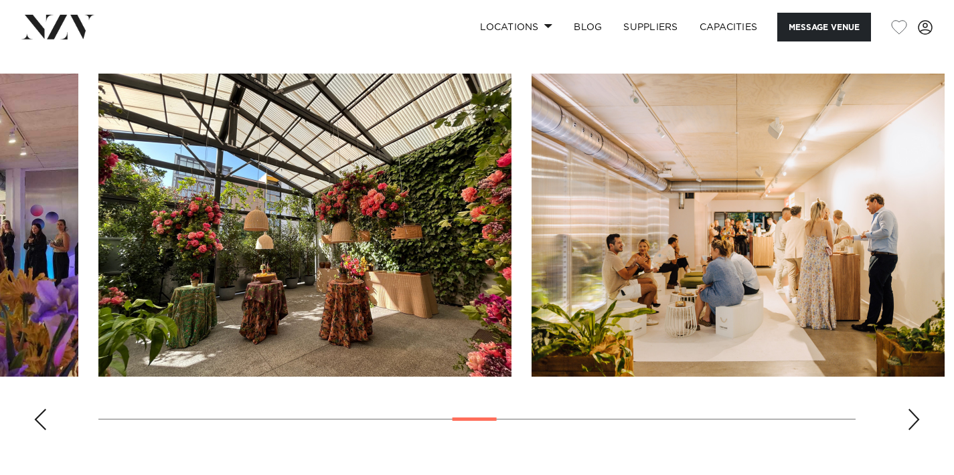
click at [912, 423] on div "Next slide" at bounding box center [913, 419] width 13 height 21
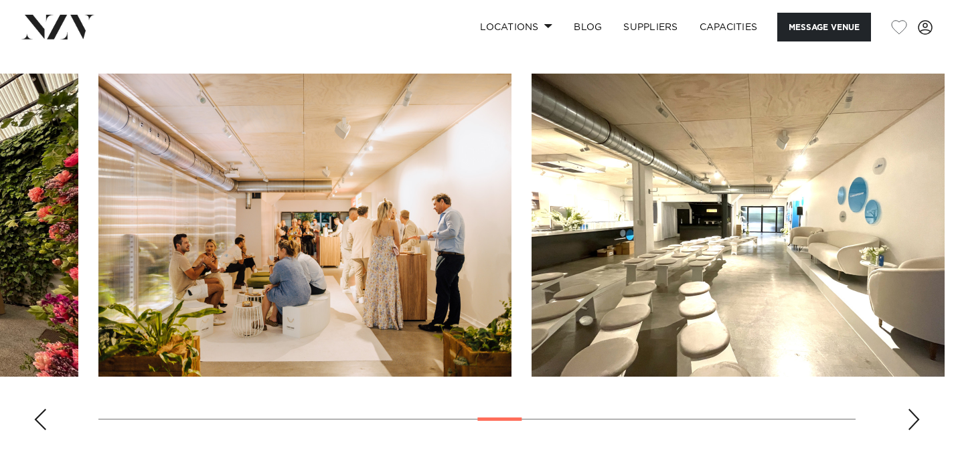
click at [912, 423] on div "Next slide" at bounding box center [913, 419] width 13 height 21
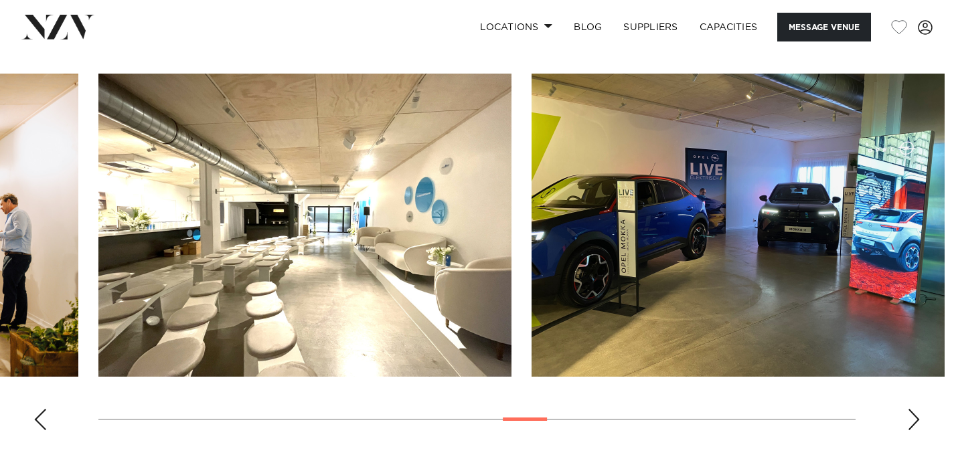
click at [912, 423] on div "Next slide" at bounding box center [913, 419] width 13 height 21
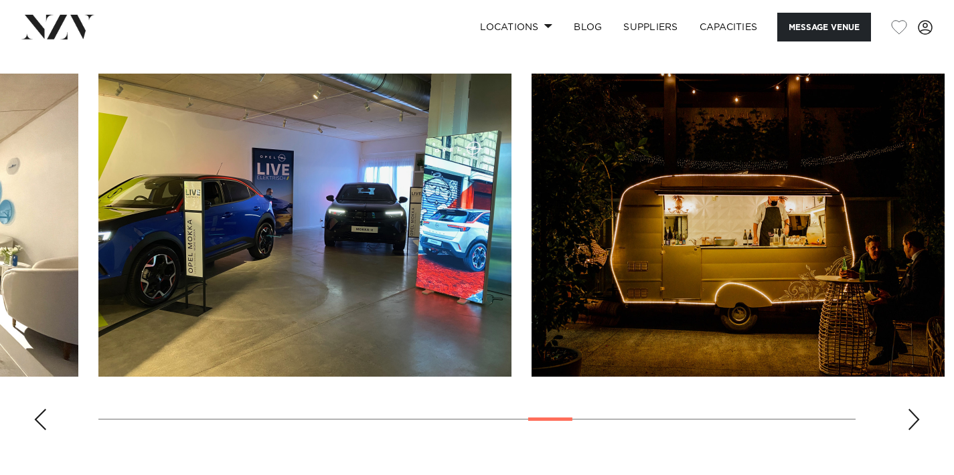
click at [912, 423] on div "Next slide" at bounding box center [913, 419] width 13 height 21
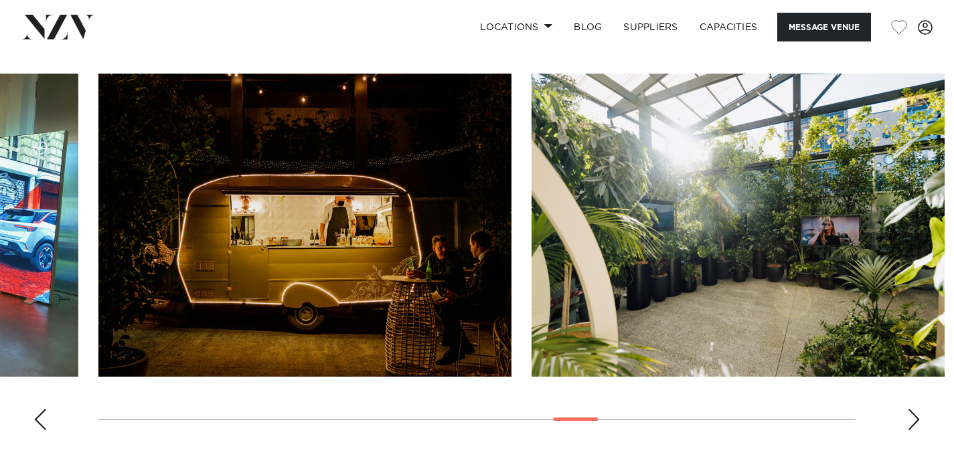
click at [912, 423] on div "Next slide" at bounding box center [913, 419] width 13 height 21
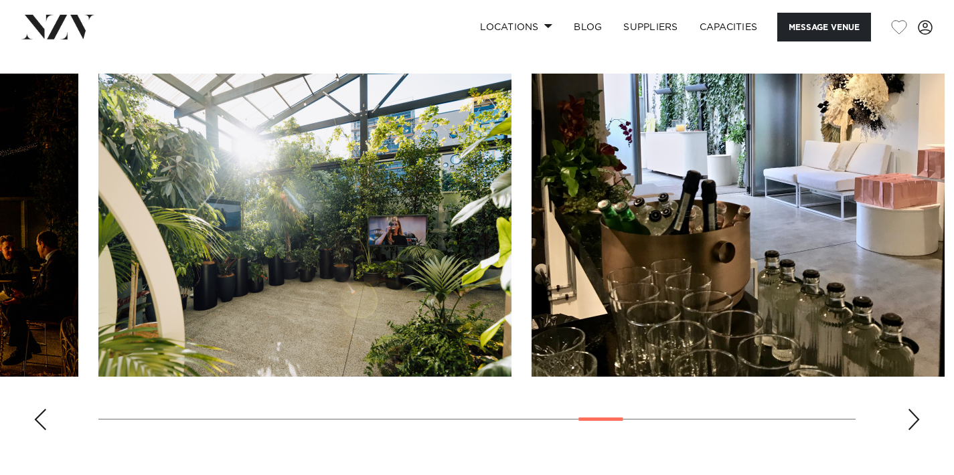
click at [912, 423] on div "Next slide" at bounding box center [913, 419] width 13 height 21
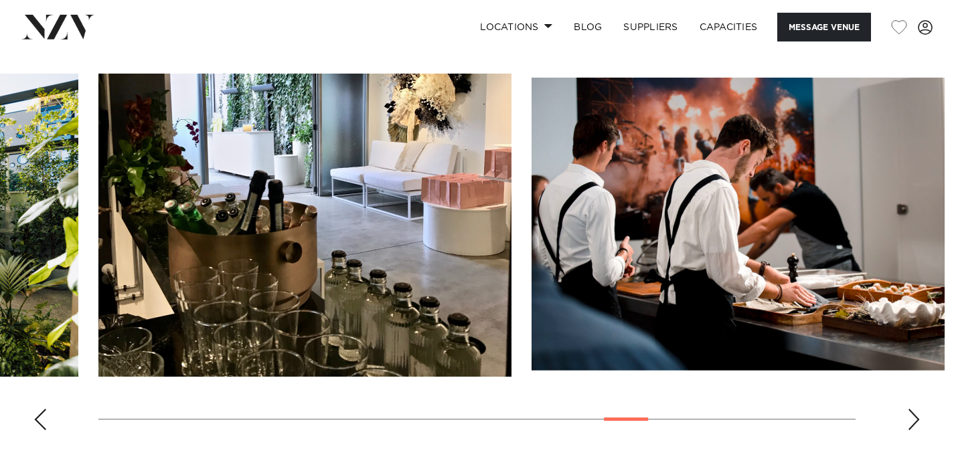
click at [912, 423] on div "Next slide" at bounding box center [913, 419] width 13 height 21
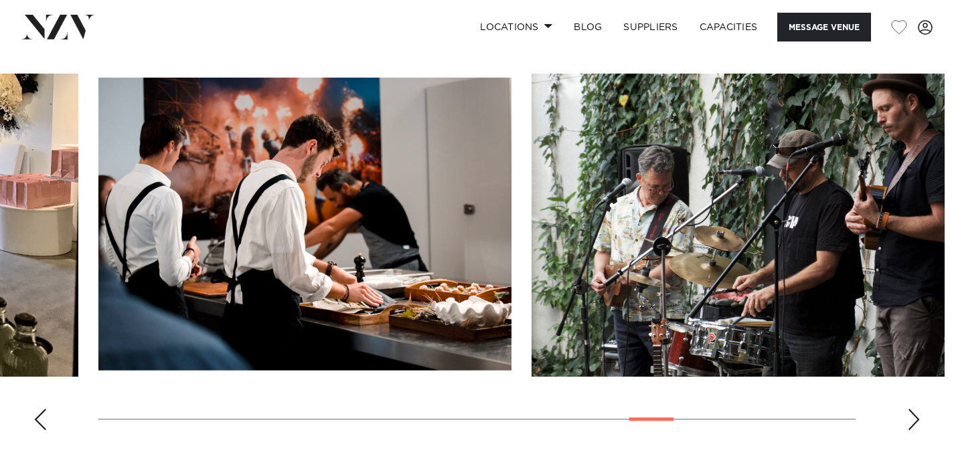
click at [912, 423] on div "Next slide" at bounding box center [913, 419] width 13 height 21
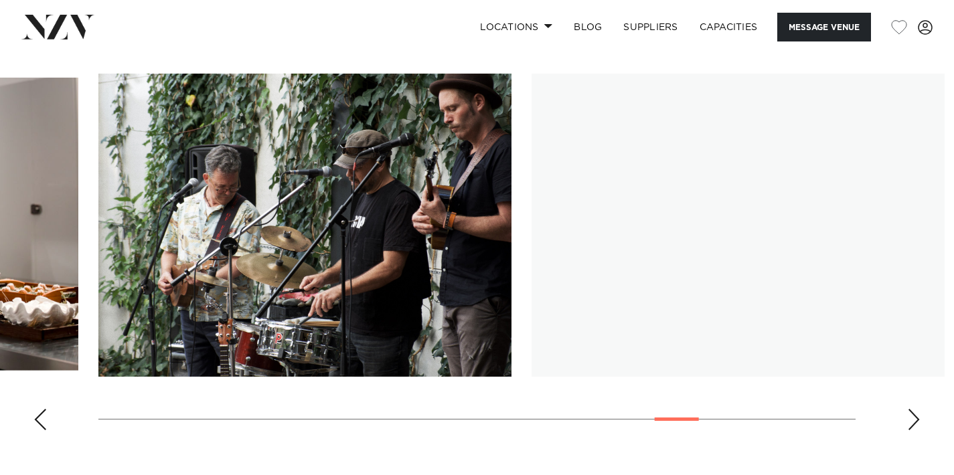
click at [912, 423] on div "Next slide" at bounding box center [913, 419] width 13 height 21
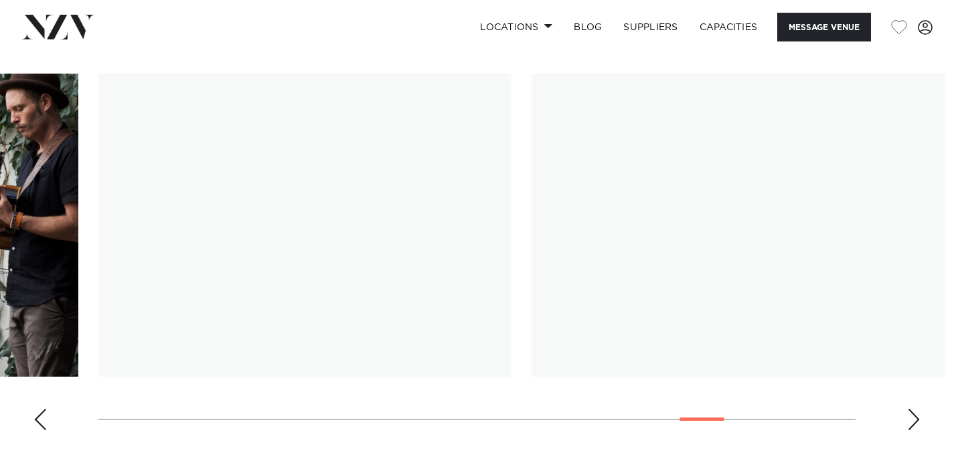
click at [912, 423] on div "Next slide" at bounding box center [913, 419] width 13 height 21
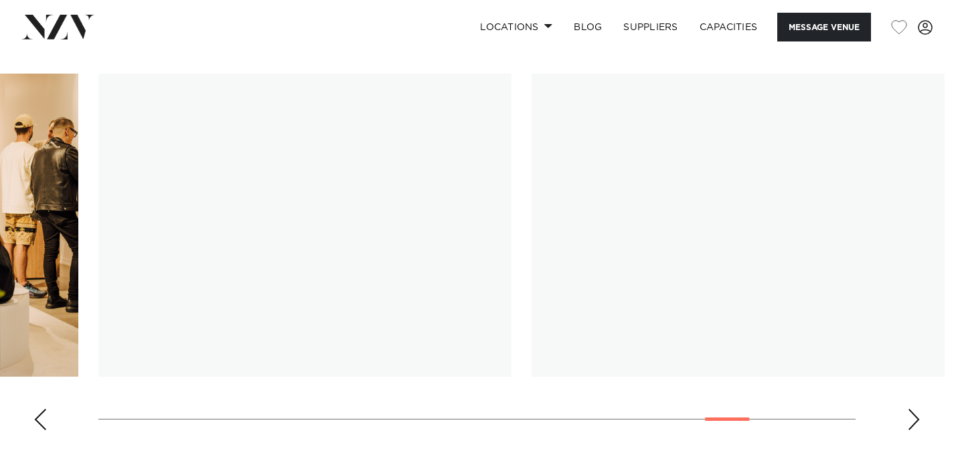
click at [912, 423] on div "Next slide" at bounding box center [913, 419] width 13 height 21
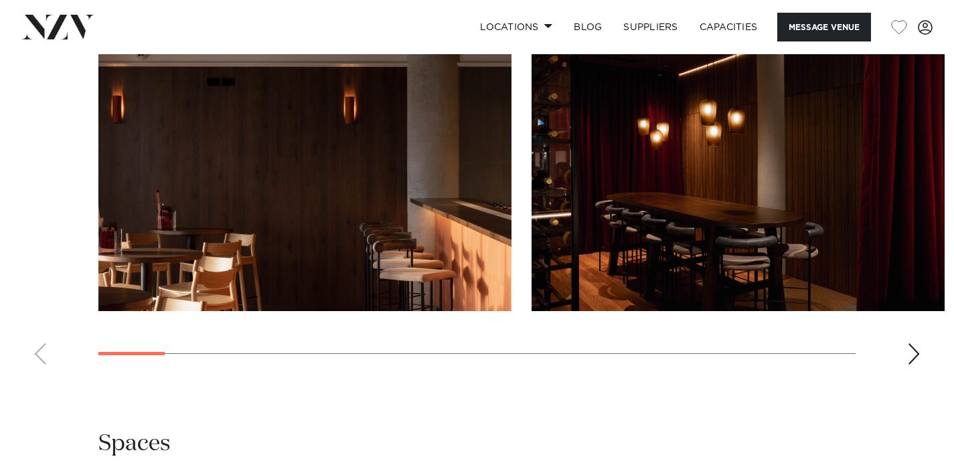
scroll to position [1335, 0]
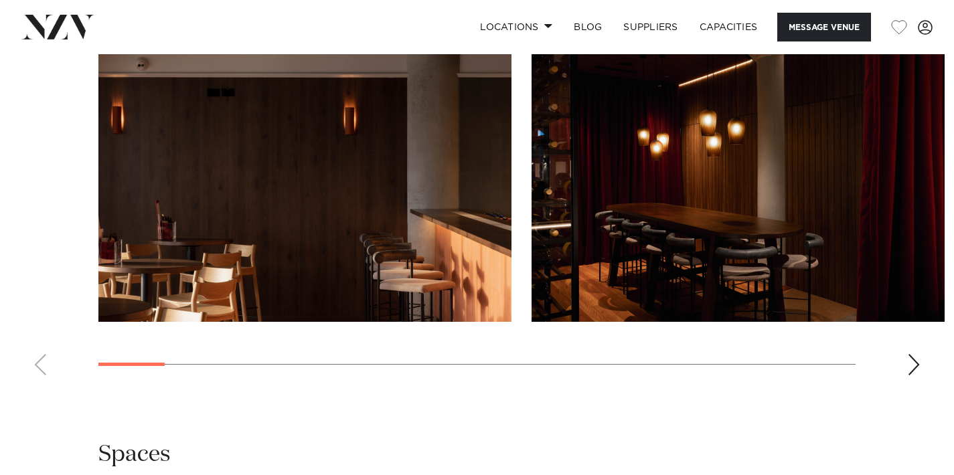
click at [914, 366] on div "Next slide" at bounding box center [913, 364] width 13 height 21
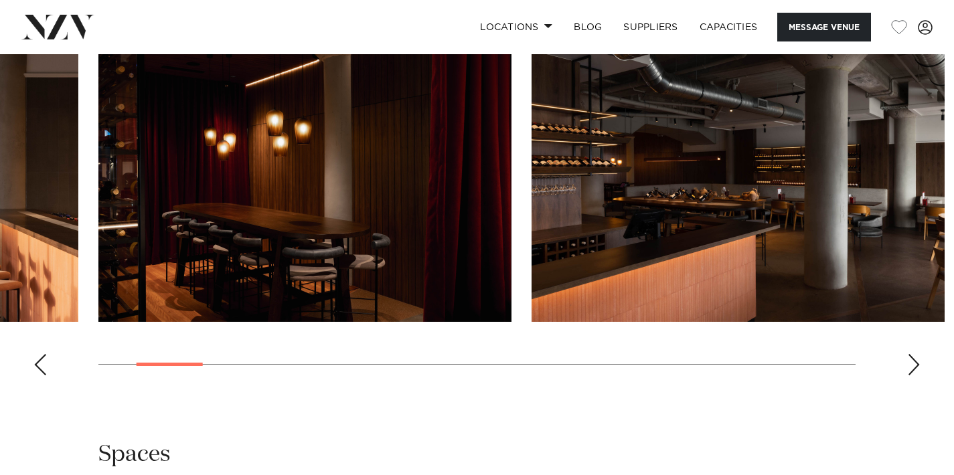
click at [914, 366] on div "Next slide" at bounding box center [913, 364] width 13 height 21
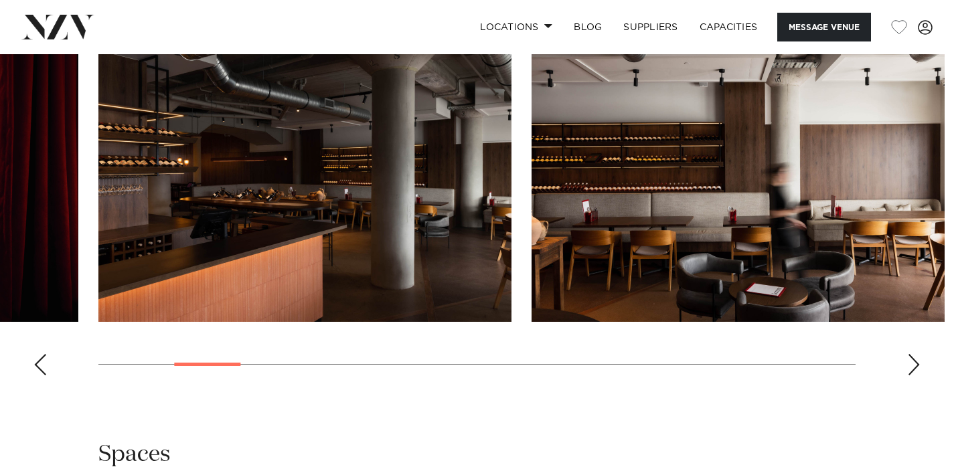
click at [914, 366] on div "Next slide" at bounding box center [913, 364] width 13 height 21
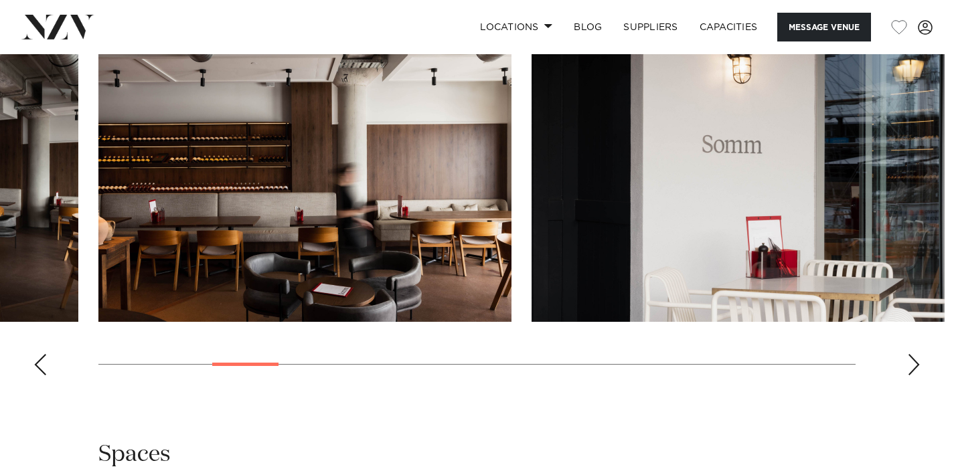
click at [914, 366] on div "Next slide" at bounding box center [913, 364] width 13 height 21
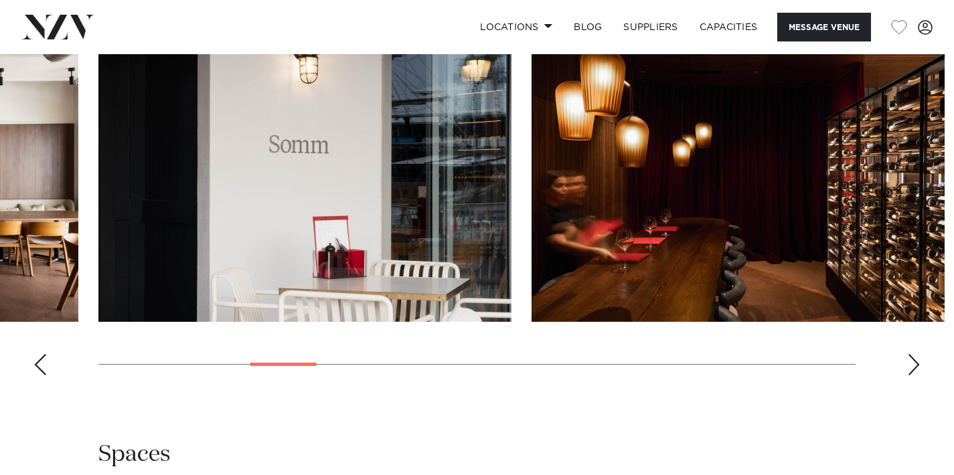
click at [914, 366] on div "Next slide" at bounding box center [913, 364] width 13 height 21
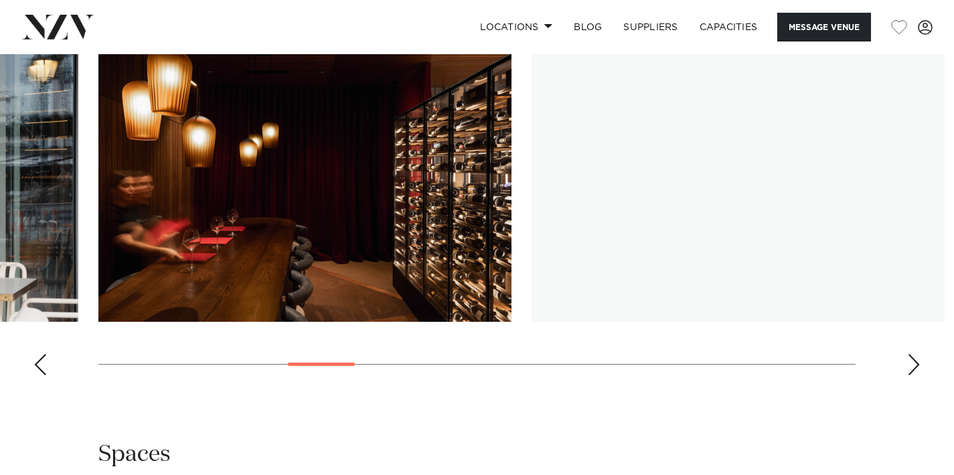
click at [914, 366] on div "Next slide" at bounding box center [913, 364] width 13 height 21
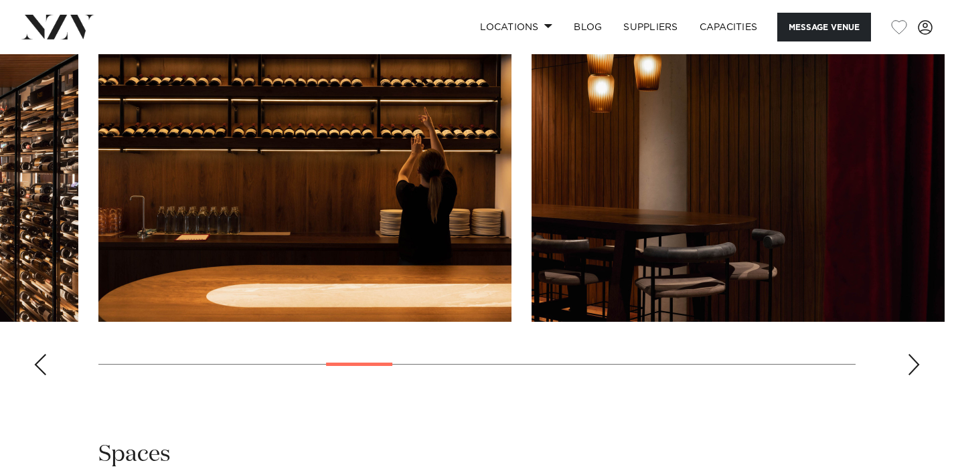
click at [914, 366] on div "Next slide" at bounding box center [913, 364] width 13 height 21
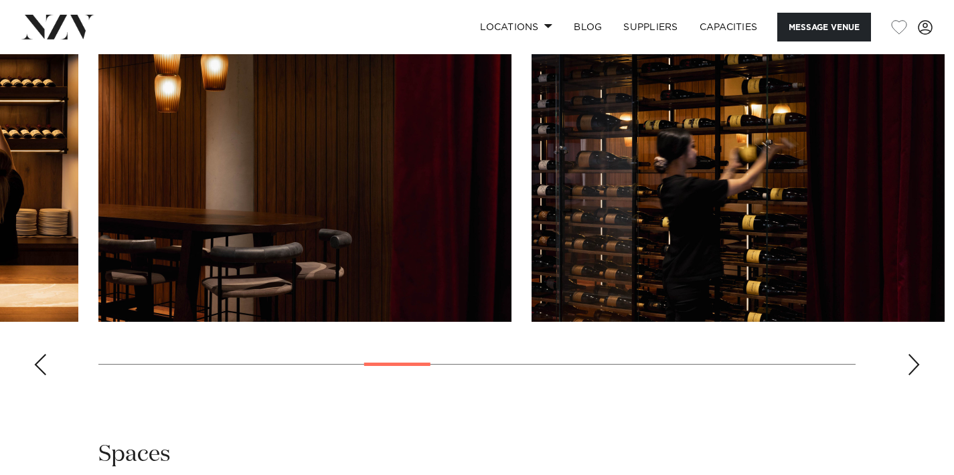
click at [914, 366] on div "Next slide" at bounding box center [913, 364] width 13 height 21
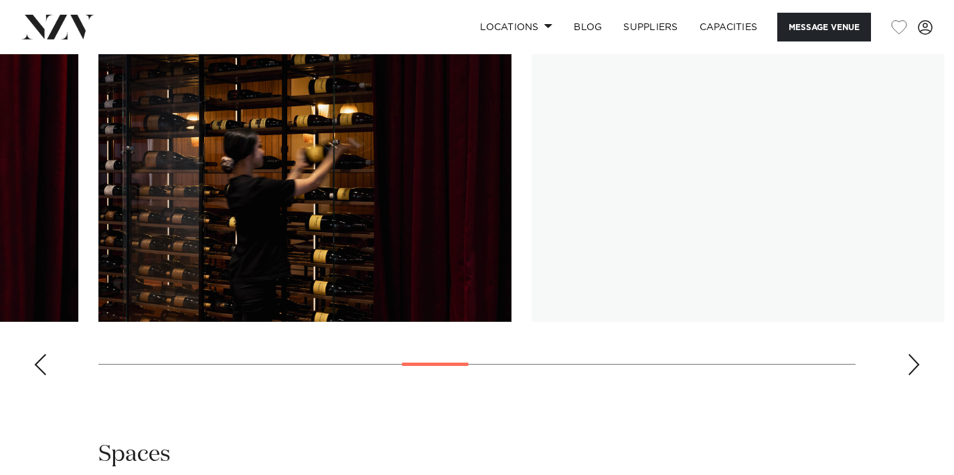
click at [914, 366] on div "Next slide" at bounding box center [913, 364] width 13 height 21
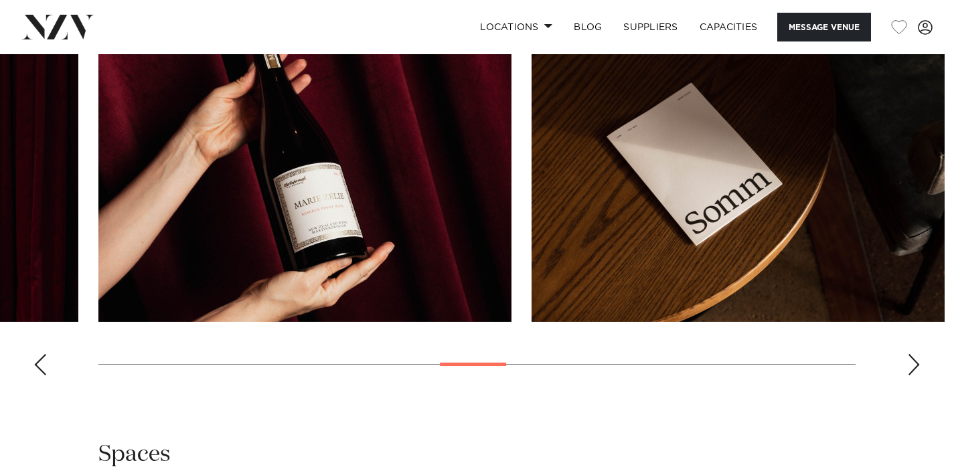
click at [914, 366] on div "Next slide" at bounding box center [913, 364] width 13 height 21
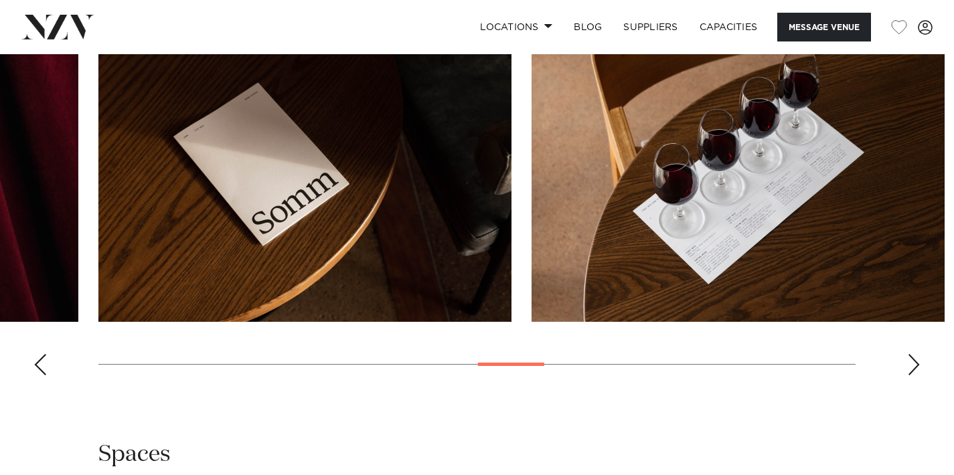
click at [913, 365] on div "Next slide" at bounding box center [913, 364] width 13 height 21
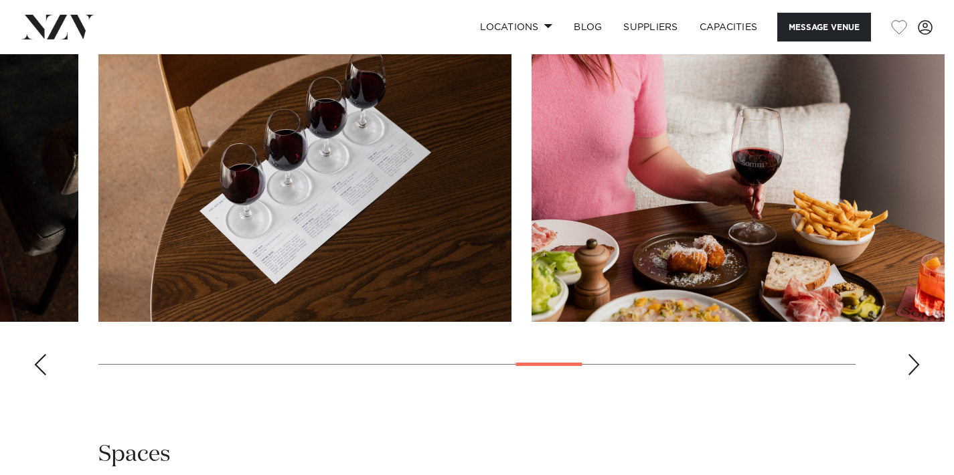
click at [912, 364] on div "Next slide" at bounding box center [913, 364] width 13 height 21
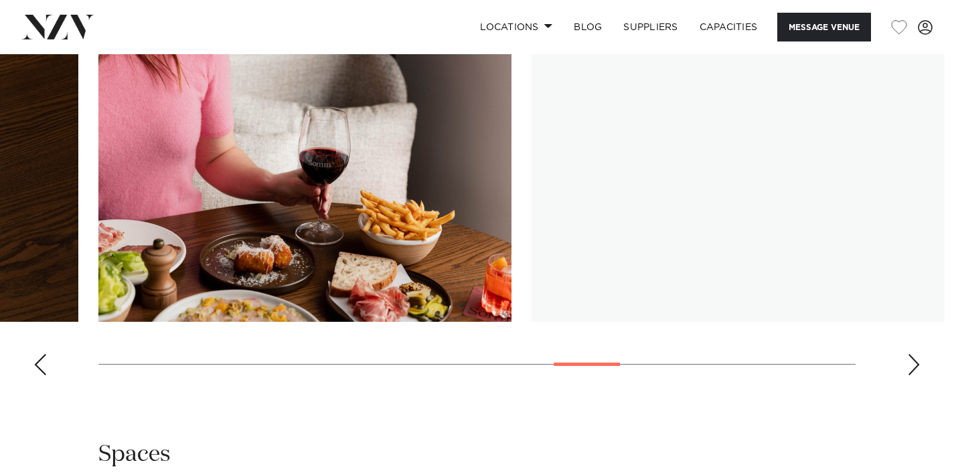
click at [912, 364] on div "Next slide" at bounding box center [913, 364] width 13 height 21
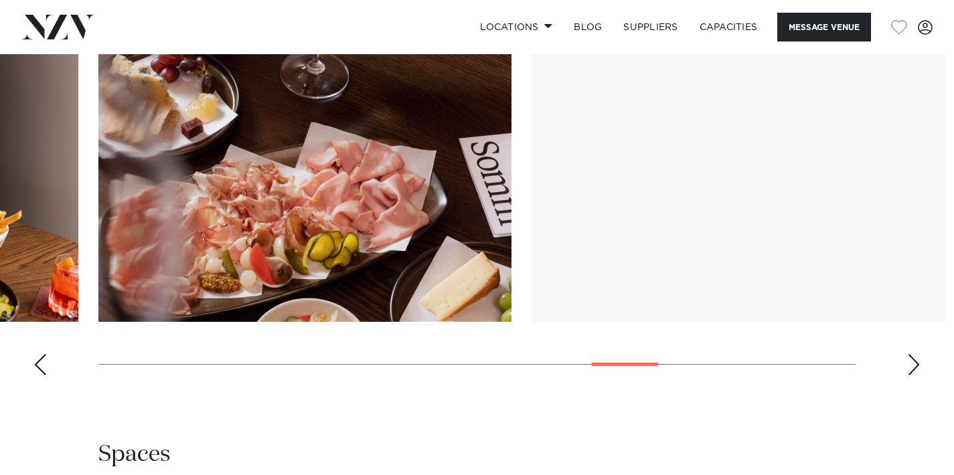
click at [912, 364] on div "Next slide" at bounding box center [913, 364] width 13 height 21
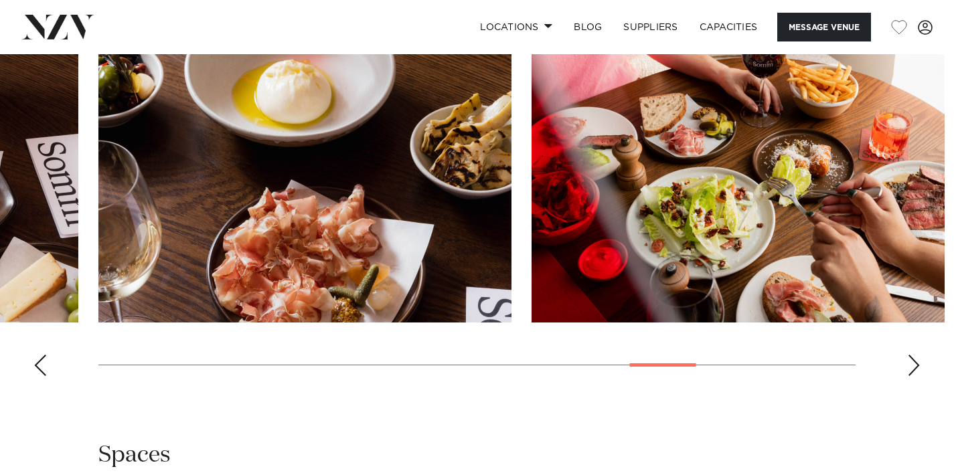
scroll to position [1321, 0]
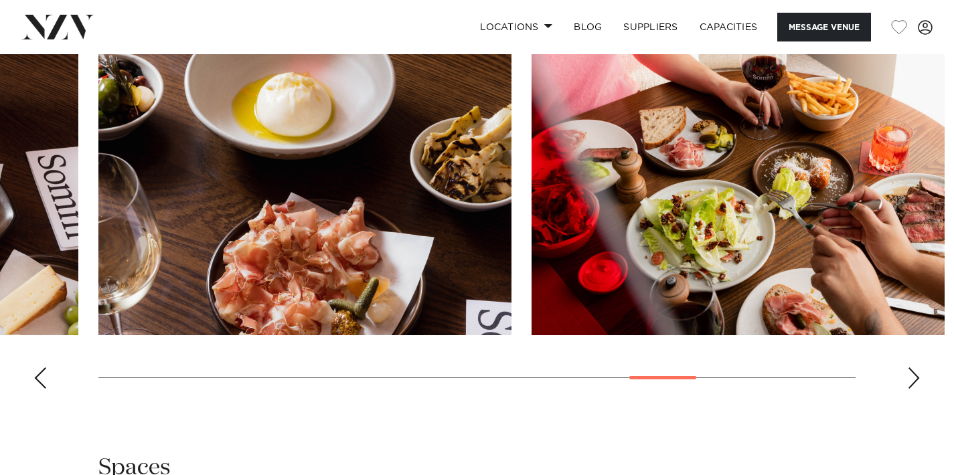
click at [911, 370] on div "Next slide" at bounding box center [913, 377] width 13 height 21
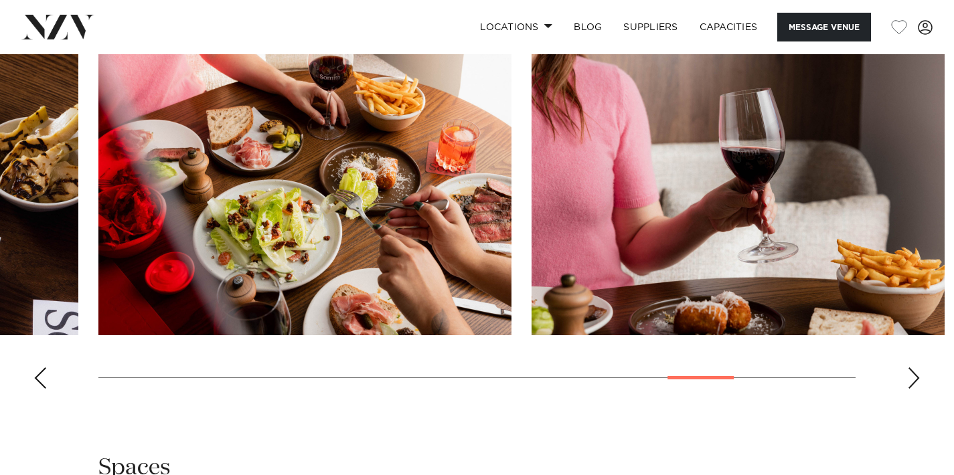
click at [911, 372] on div "Next slide" at bounding box center [913, 377] width 13 height 21
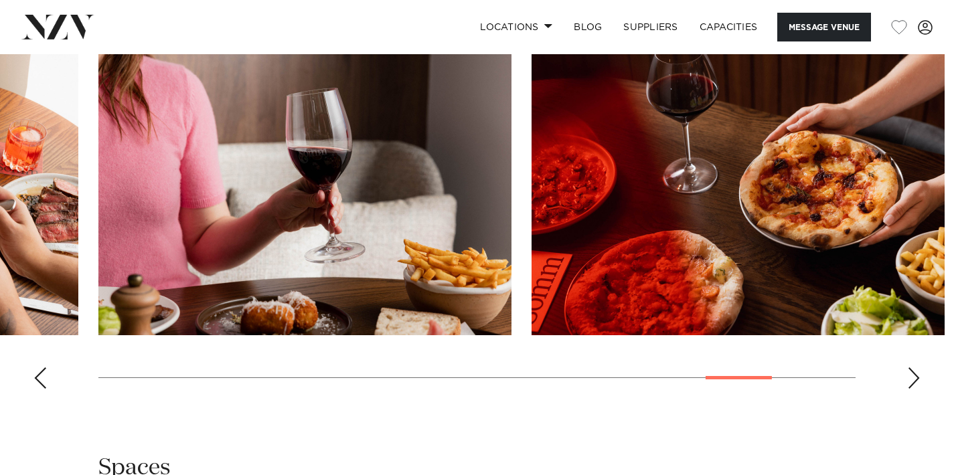
click at [911, 372] on div "Next slide" at bounding box center [913, 377] width 13 height 21
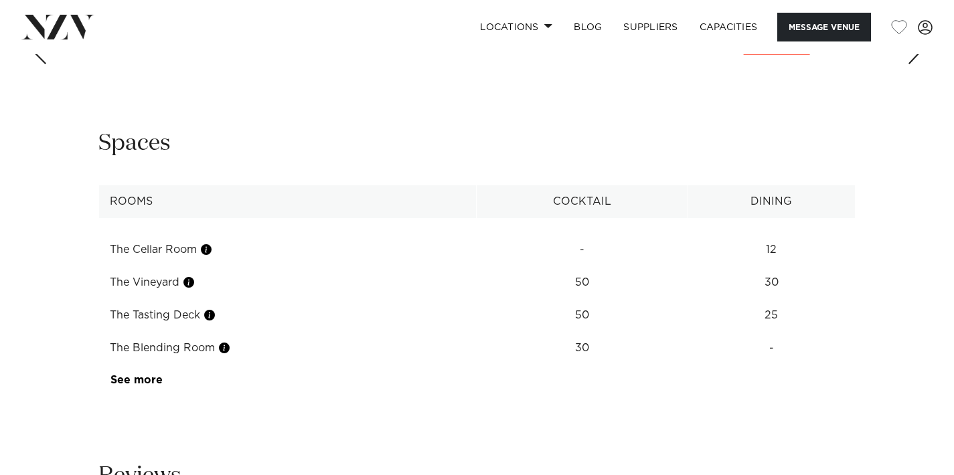
scroll to position [1647, 0]
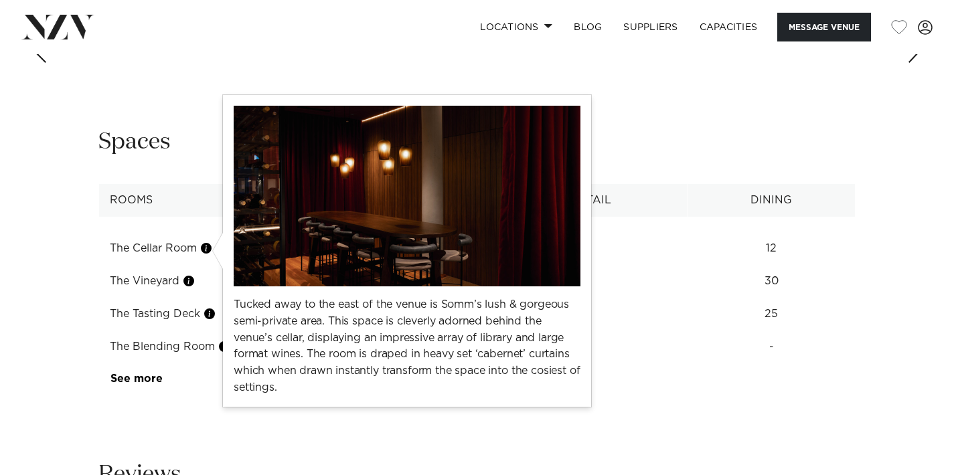
click at [211, 249] on button "button" at bounding box center [205, 248] width 13 height 13
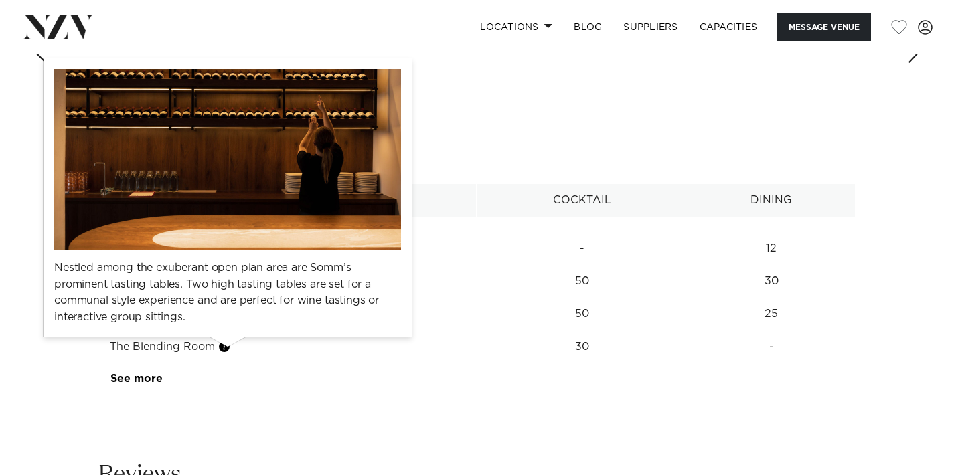
click at [230, 348] on button "button" at bounding box center [224, 346] width 13 height 13
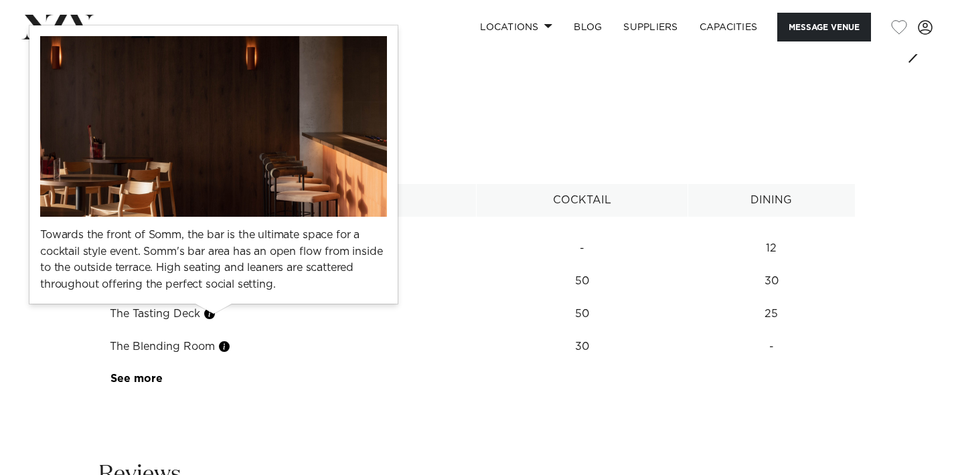
click at [216, 319] on button "button" at bounding box center [209, 313] width 13 height 13
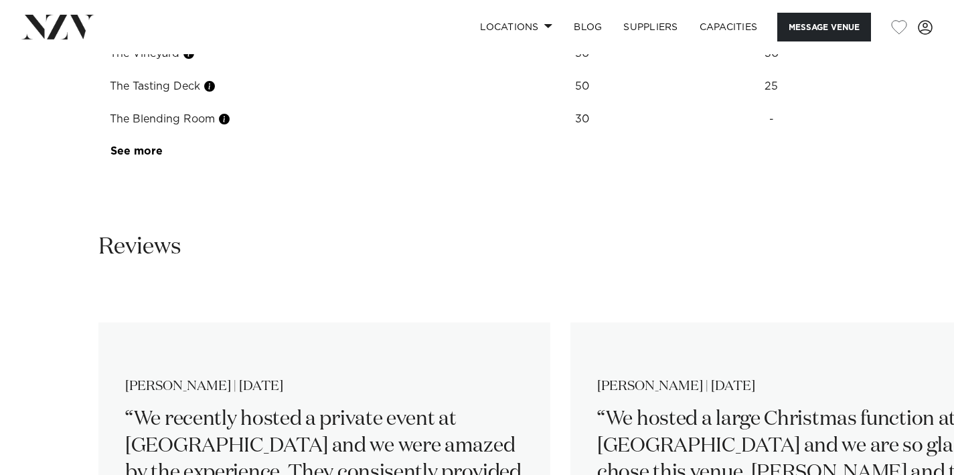
scroll to position [1877, 0]
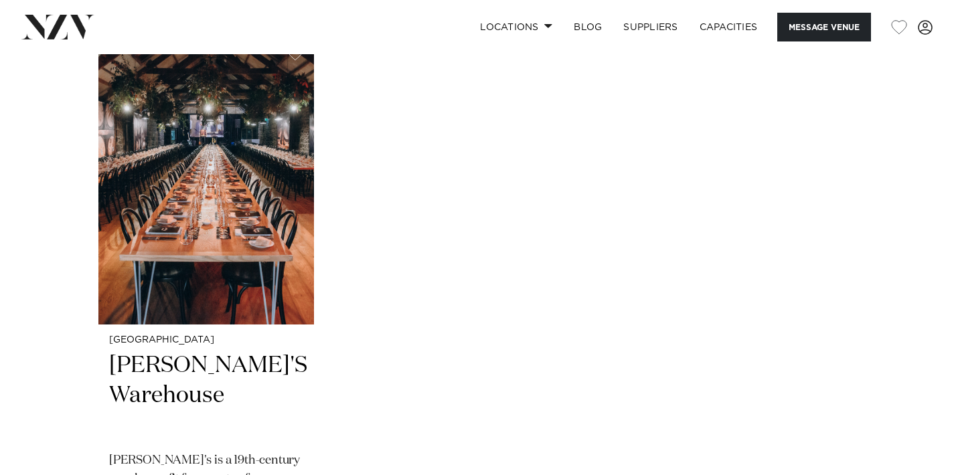
scroll to position [1519, 0]
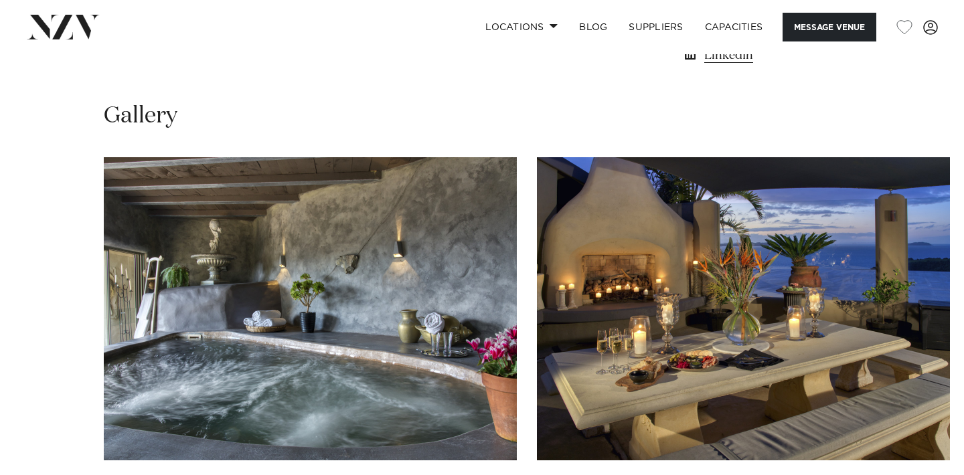
scroll to position [1221, 0]
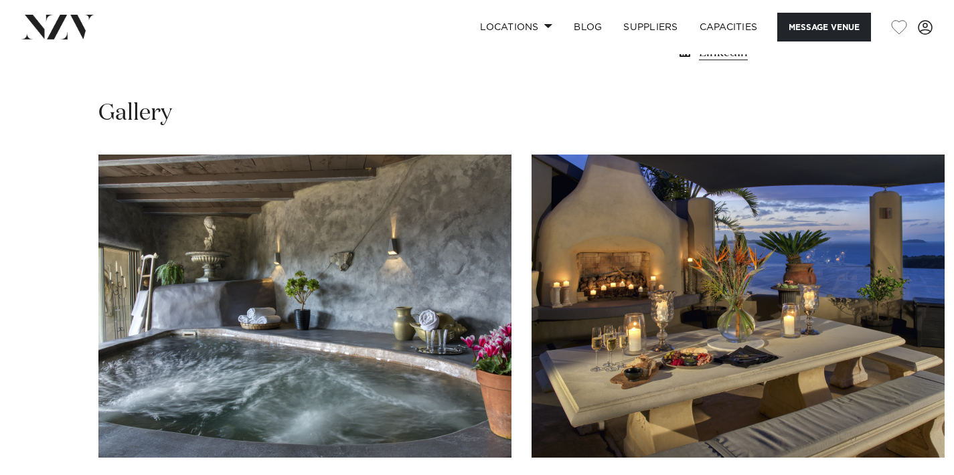
click at [358, 222] on img "1 / 10" at bounding box center [304, 306] width 413 height 303
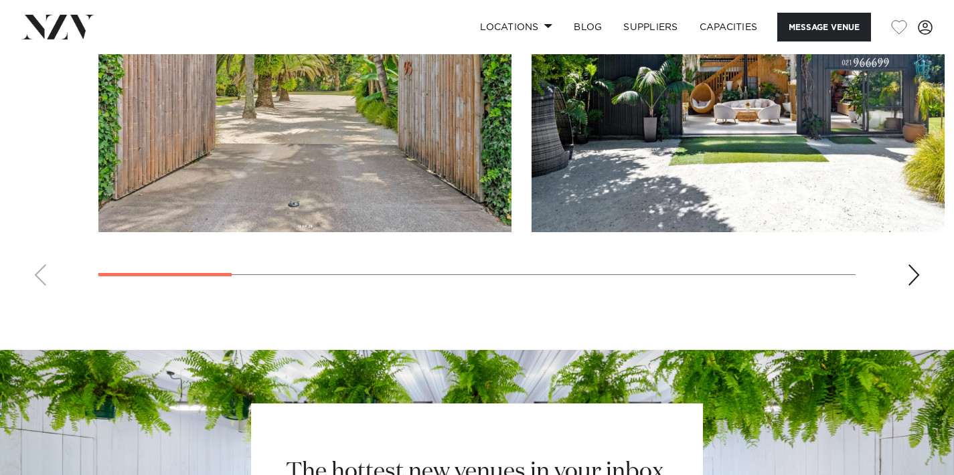
scroll to position [1306, 0]
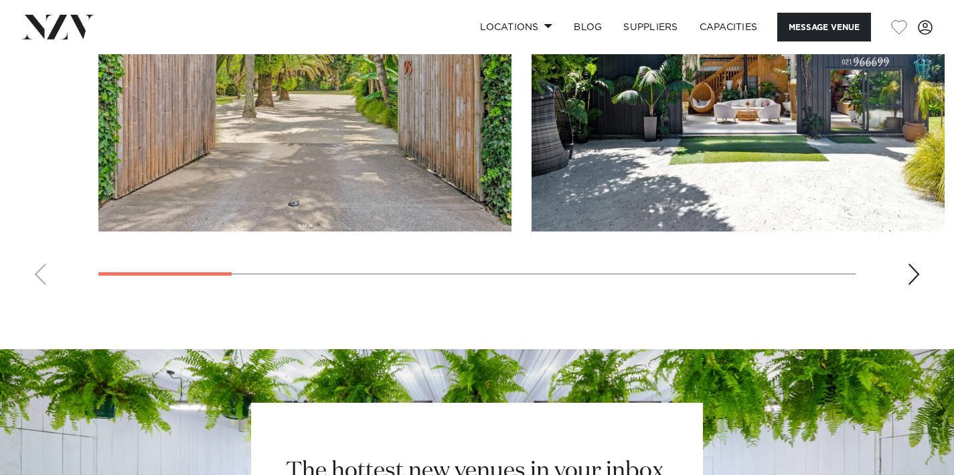
click at [768, 134] on img "2 / 10" at bounding box center [737, 79] width 413 height 303
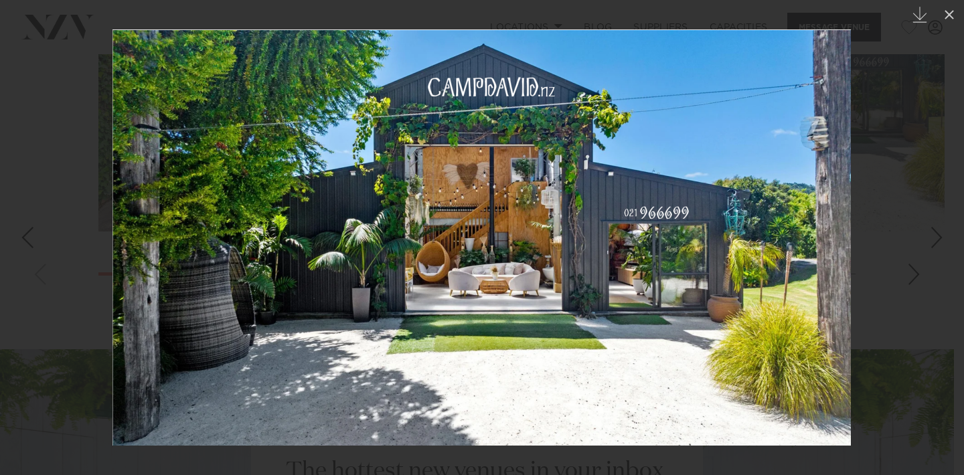
drag, startPoint x: 887, startPoint y: 201, endPoint x: 878, endPoint y: 201, distance: 9.4
click at [887, 201] on div at bounding box center [482, 237] width 964 height 475
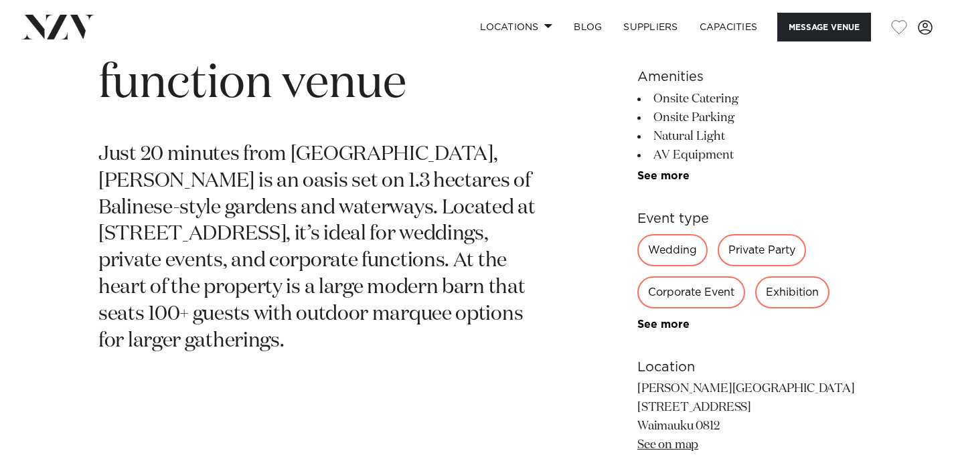
scroll to position [570, 0]
